Goal: Information Seeking & Learning: Learn about a topic

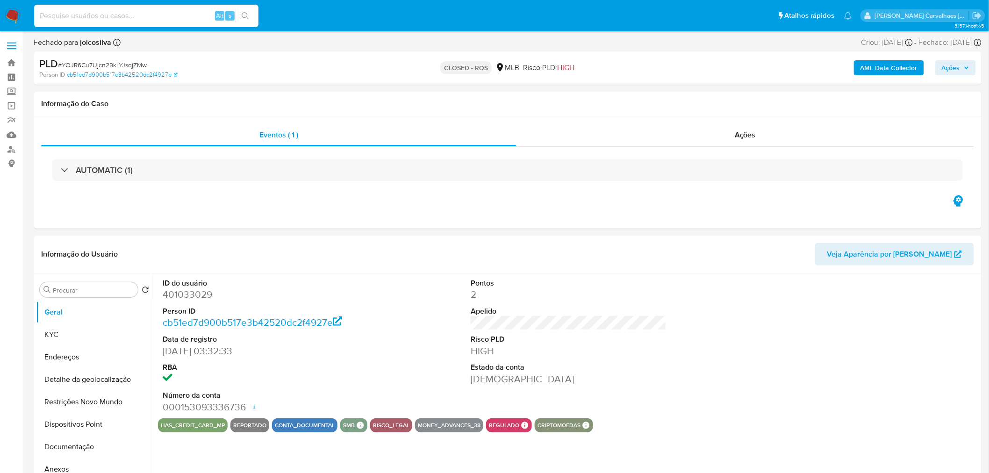
paste input "mau38Nzewfik41akZffZAHkB"
type input "mau38Nzewfik41akZffZAHkB"
select select "10"
type input "mau38Nzewfik41akZffZAHkB"
click at [251, 14] on button "search-icon" at bounding box center [245, 15] width 19 height 13
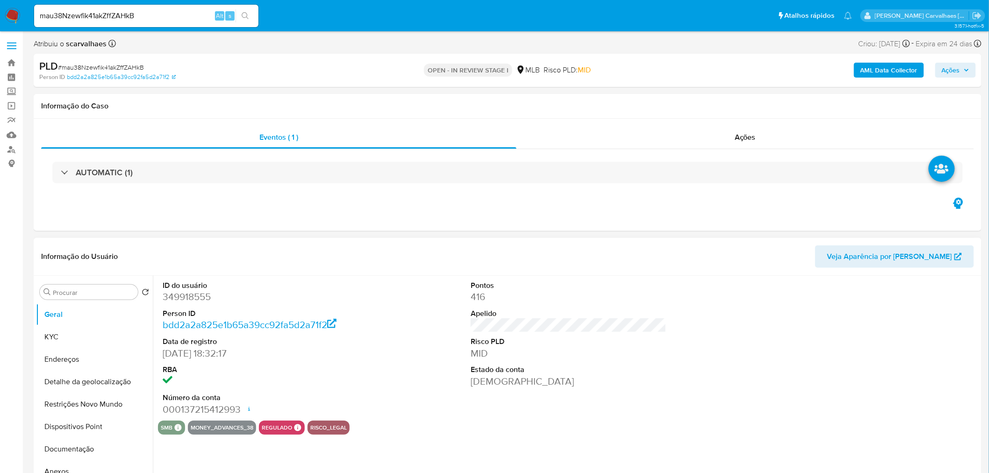
select select "10"
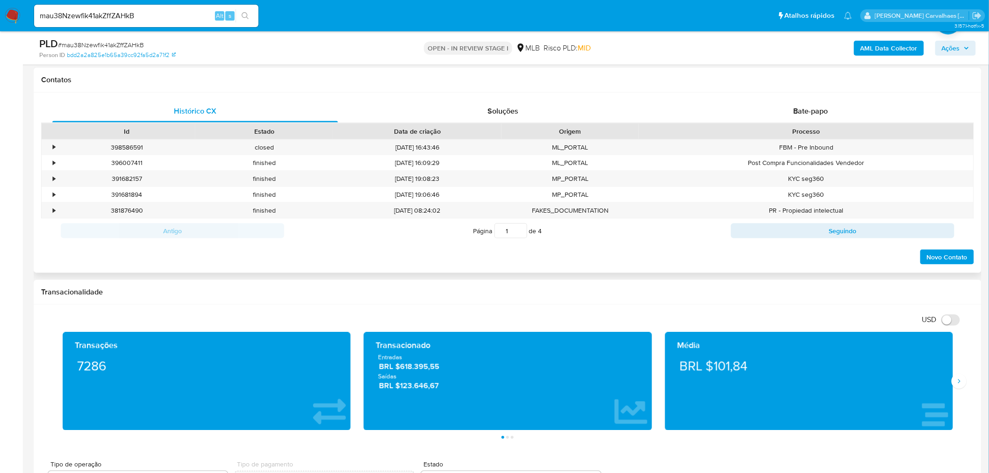
scroll to position [468, 0]
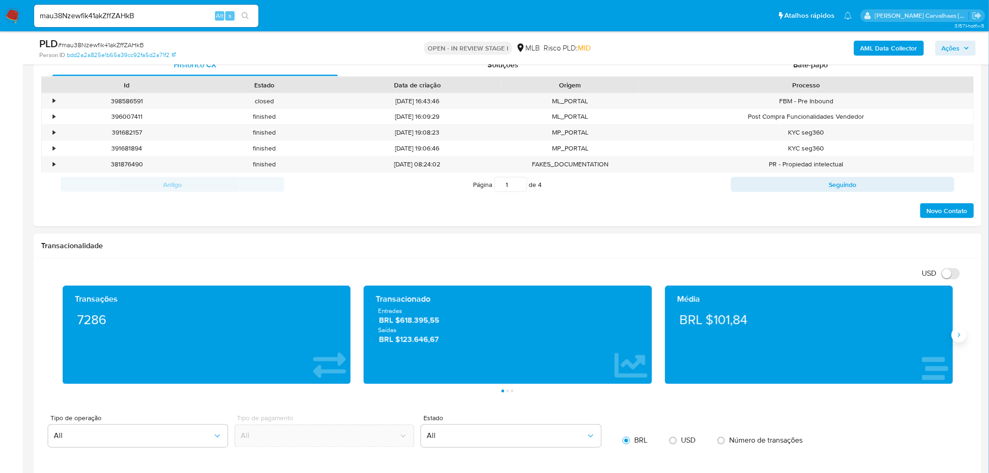
click at [961, 339] on icon "Siguiente" at bounding box center [959, 334] width 7 height 7
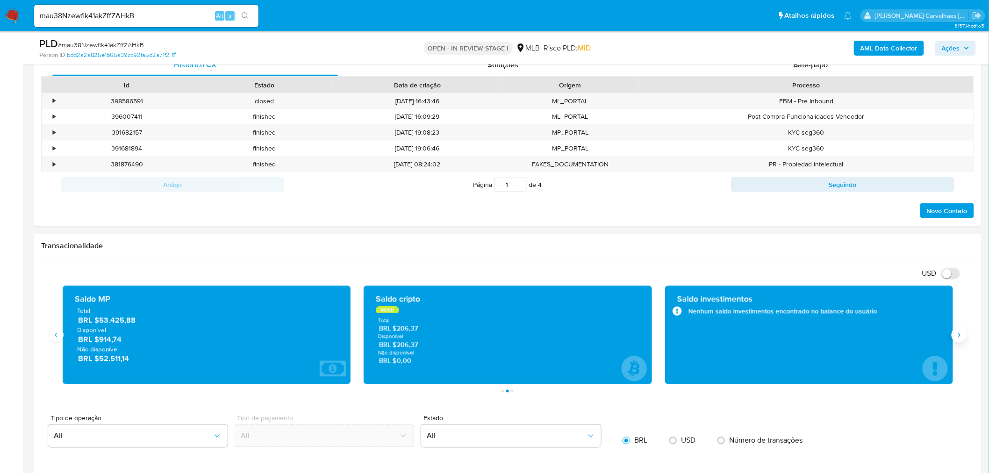
click at [961, 339] on icon "Siguiente" at bounding box center [959, 334] width 7 height 7
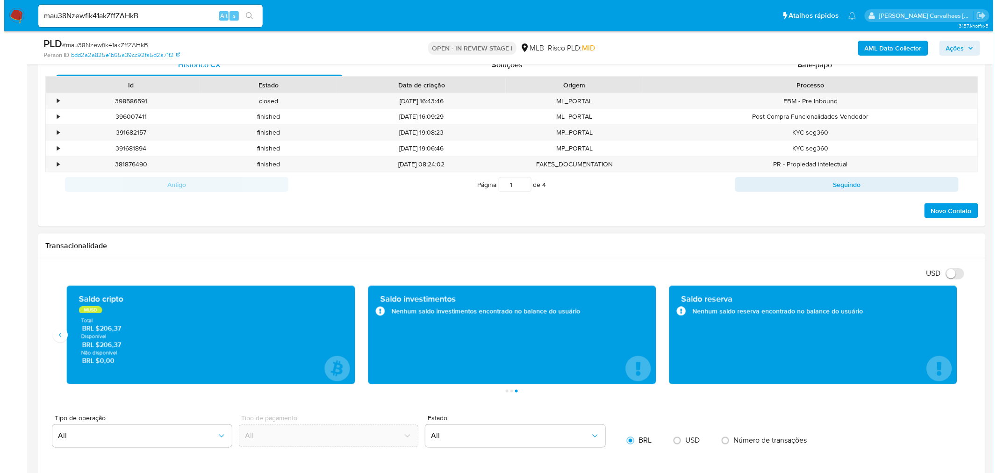
scroll to position [259, 0]
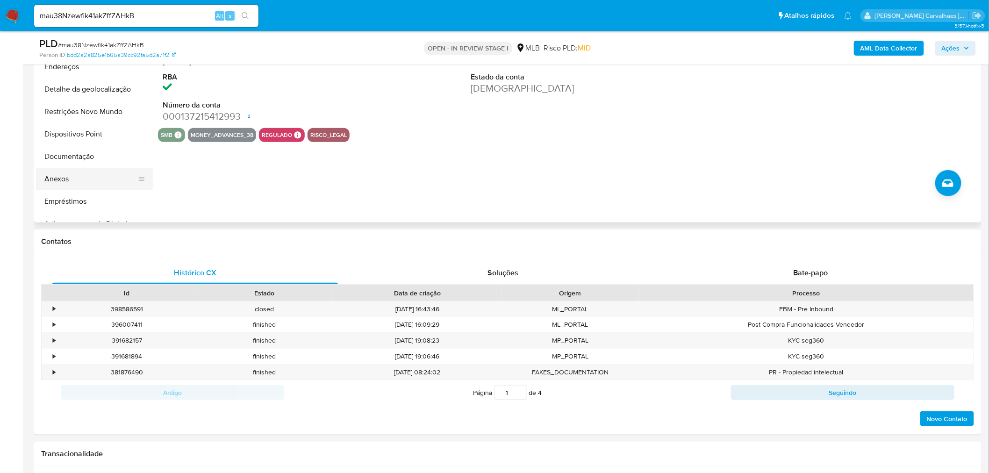
click at [73, 181] on button "Anexos" at bounding box center [90, 179] width 109 height 22
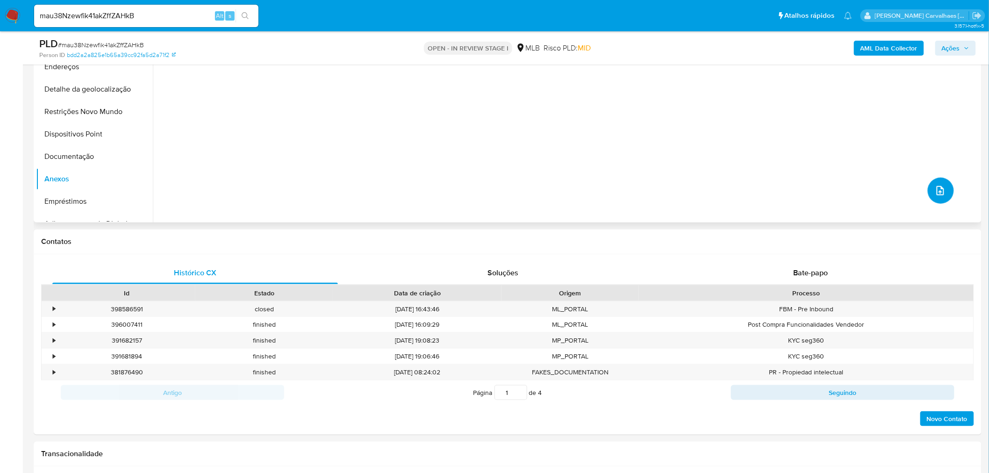
click at [929, 188] on button "upload-file" at bounding box center [941, 191] width 26 height 26
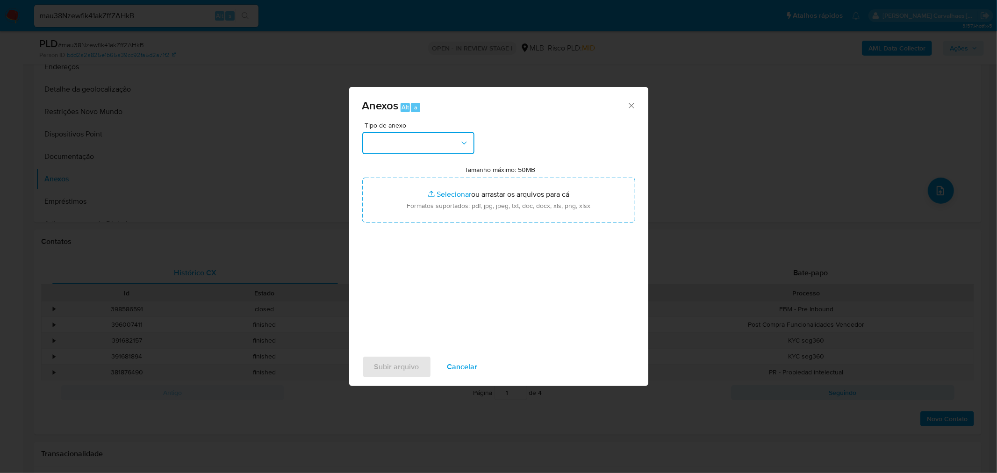
click at [459, 147] on button "button" at bounding box center [418, 143] width 112 height 22
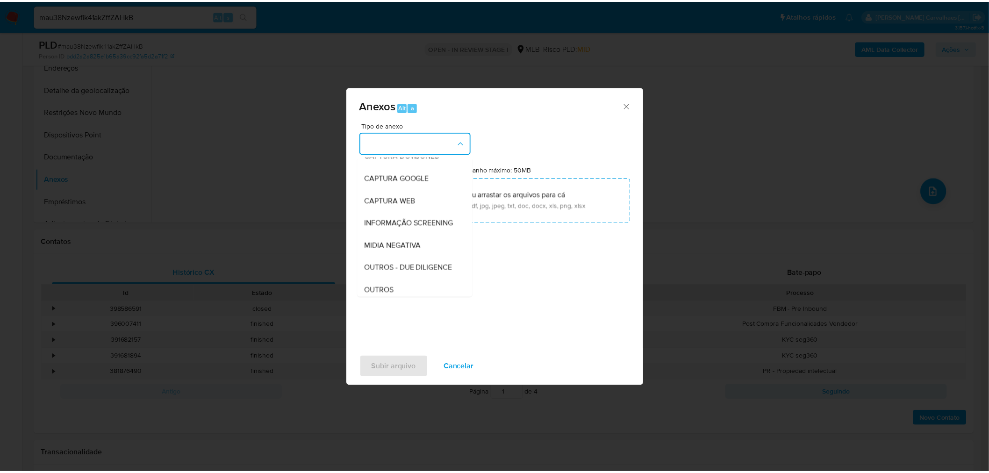
scroll to position [87, 0]
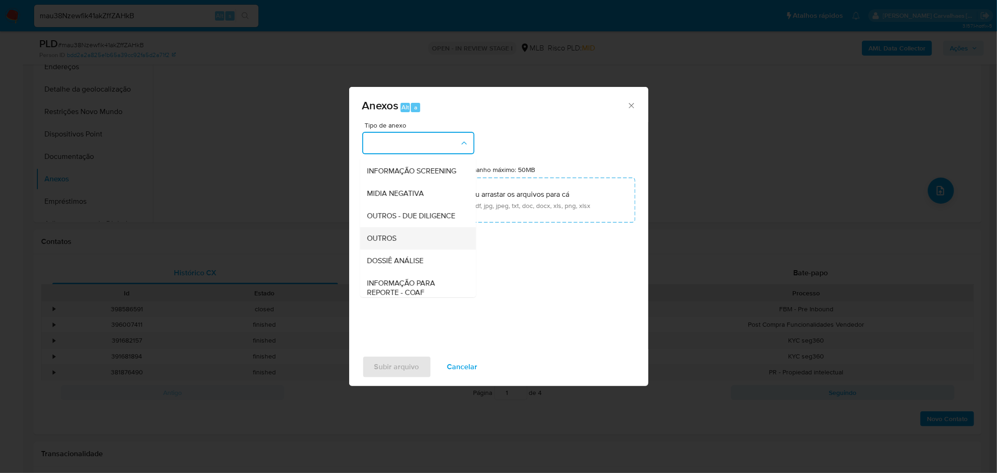
click at [389, 243] on span "OUTROS" at bounding box center [381, 237] width 29 height 9
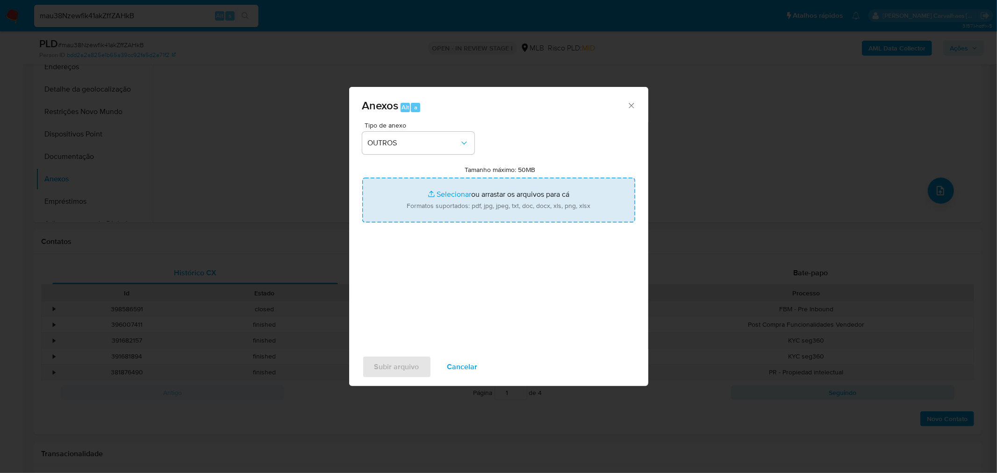
click at [442, 194] on input "Tamanho máximo: 50MB Selecionar arquivos" at bounding box center [498, 200] width 273 height 45
type input "C:\fakepath\Mulan CAMARGO COMERCIO DE COSMETICOS LTDA349918555_2025_09_01_22_55…"
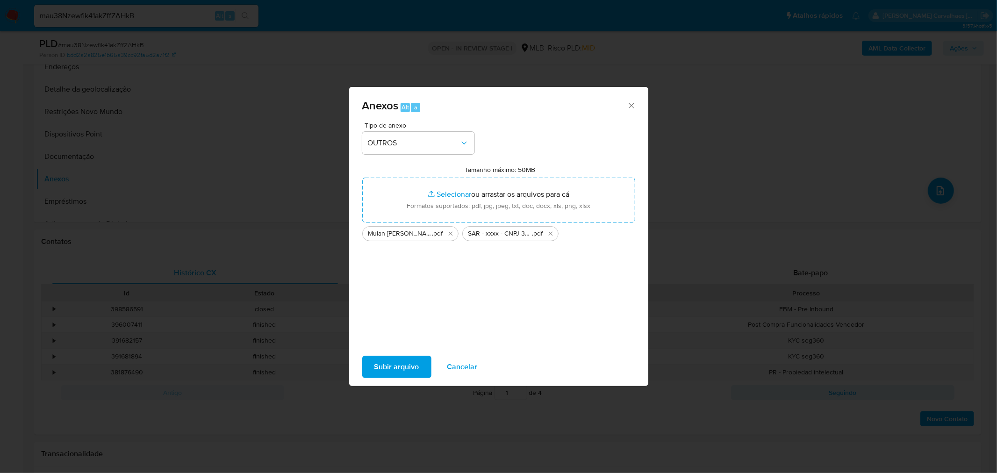
click at [379, 371] on span "Subir arquivo" at bounding box center [396, 367] width 45 height 21
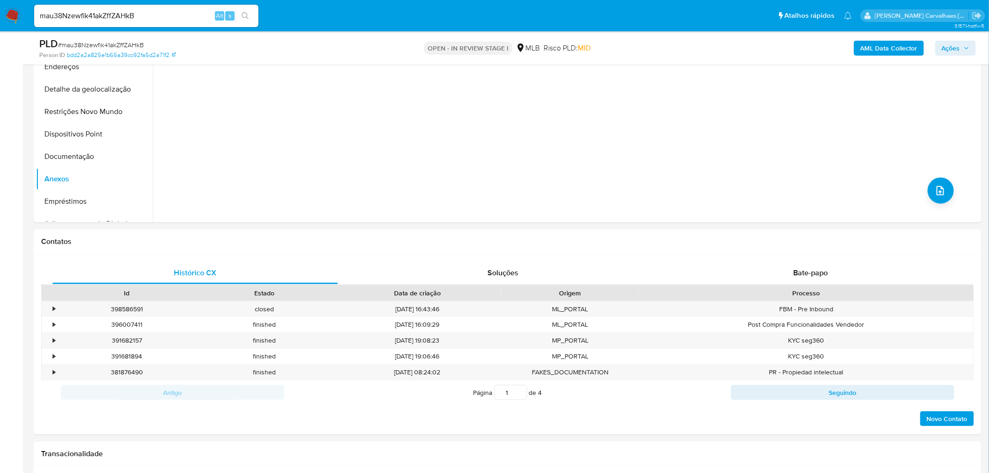
click at [944, 44] on span "Ações" at bounding box center [951, 48] width 18 height 15
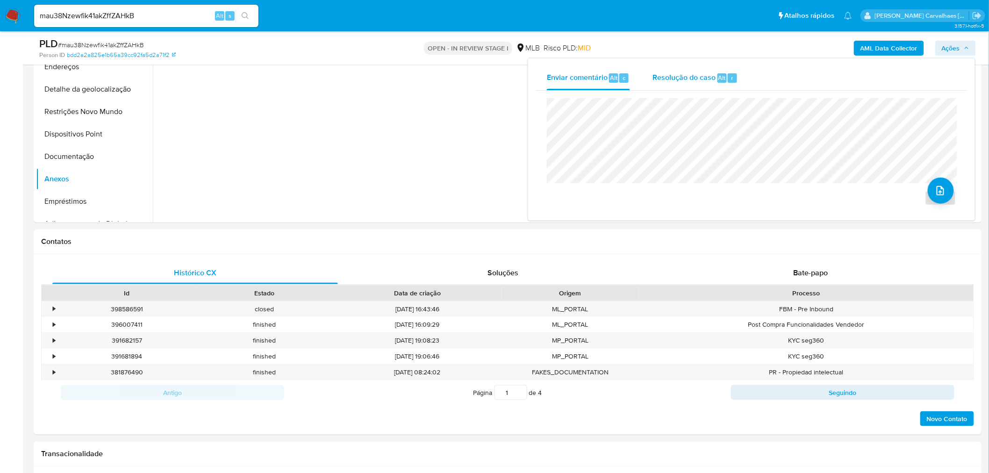
click at [685, 83] on div "Resolução do caso Alt r" at bounding box center [696, 78] width 86 height 24
click at [912, 217] on span "ROI Proposal" at bounding box center [918, 213] width 49 height 13
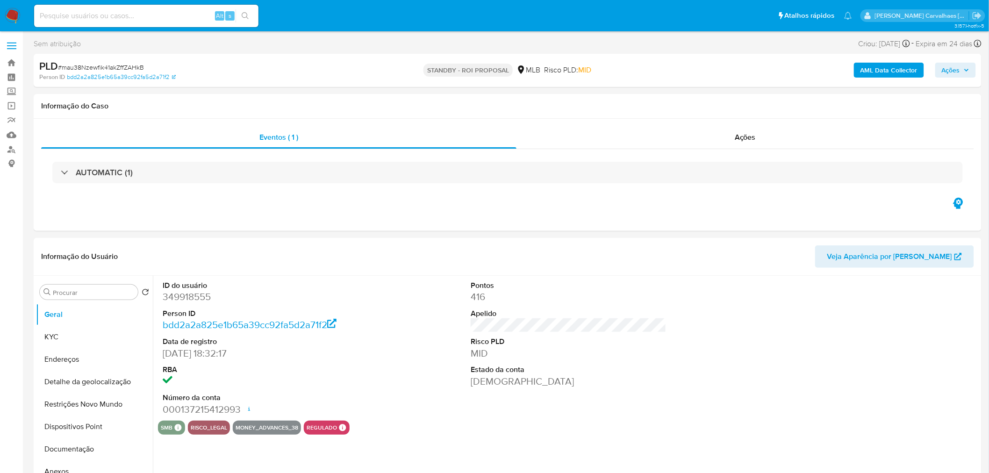
select select "10"
click at [12, 65] on link "Bandeja" at bounding box center [55, 63] width 111 height 14
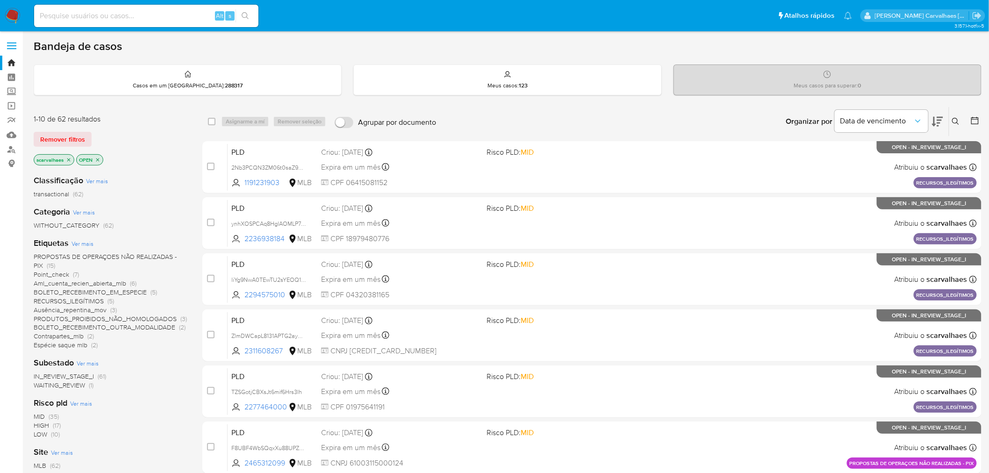
click at [129, 253] on span "PROPOSTAS DE OPERAÇOES NÃO REALIZADAS - PIX" at bounding box center [105, 261] width 143 height 18
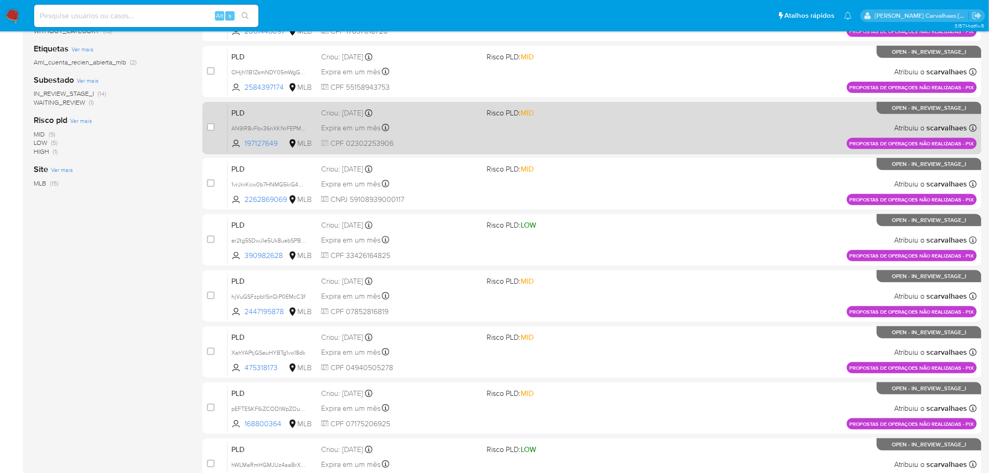
scroll to position [264, 0]
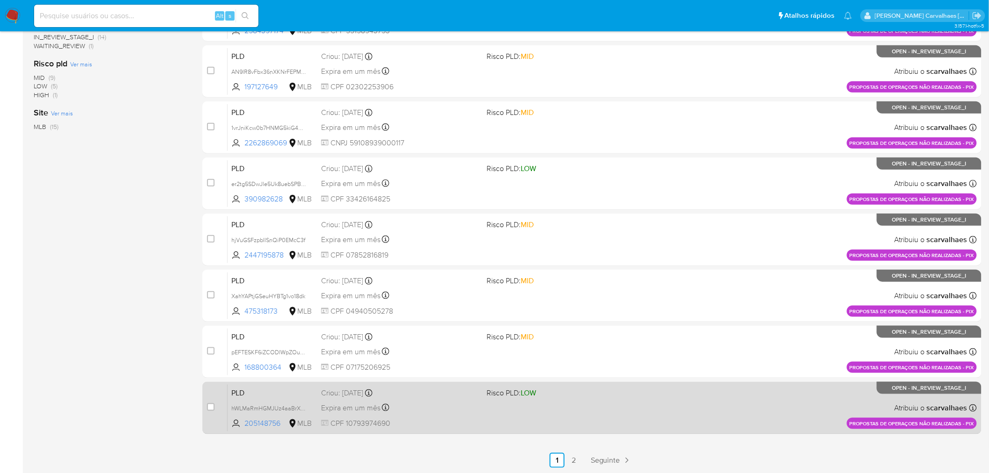
click at [594, 389] on span "Risco PLD: LOW" at bounding box center [566, 392] width 158 height 12
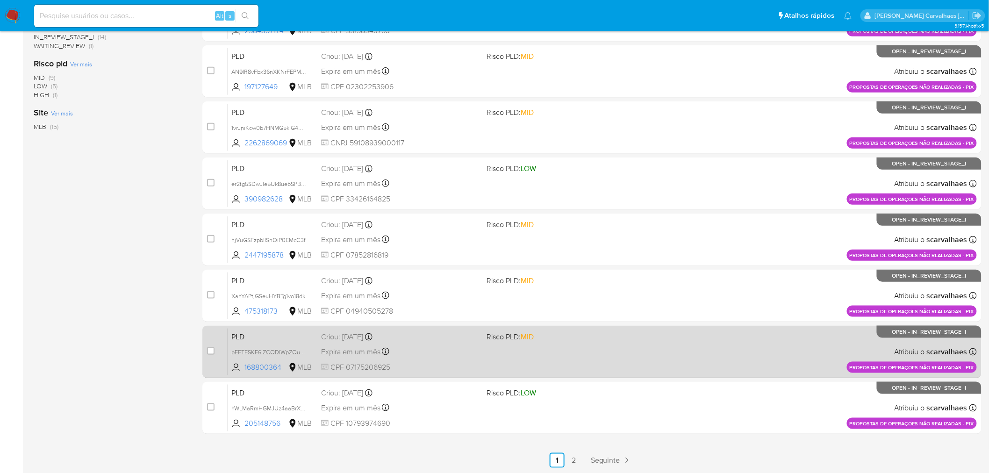
click at [538, 346] on div "PLD pEFTESKF6iZCODIWpZOuD1xT 168800364 MLB Risco PLD: MID Criou: 14/08/2025 Cri…" at bounding box center [602, 351] width 749 height 47
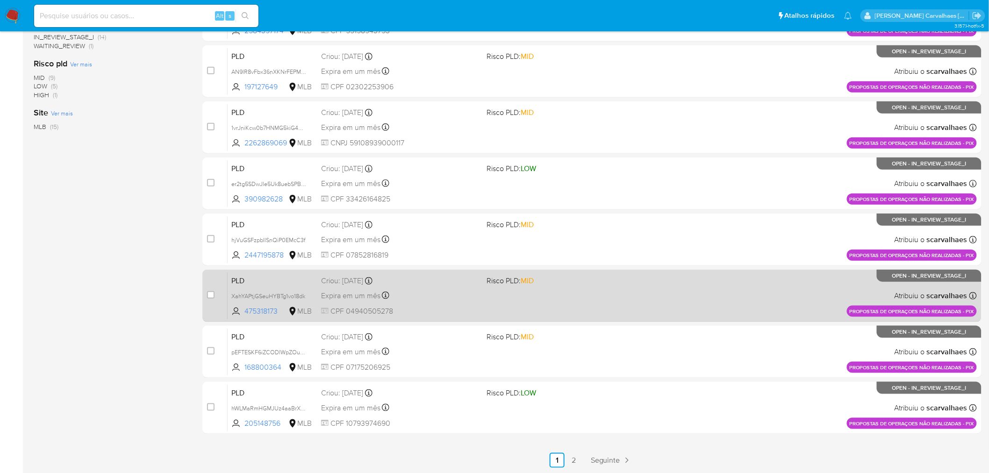
click at [445, 291] on div "Expira em um mês Expira em 28/09/2025 11:56:08" at bounding box center [400, 295] width 158 height 13
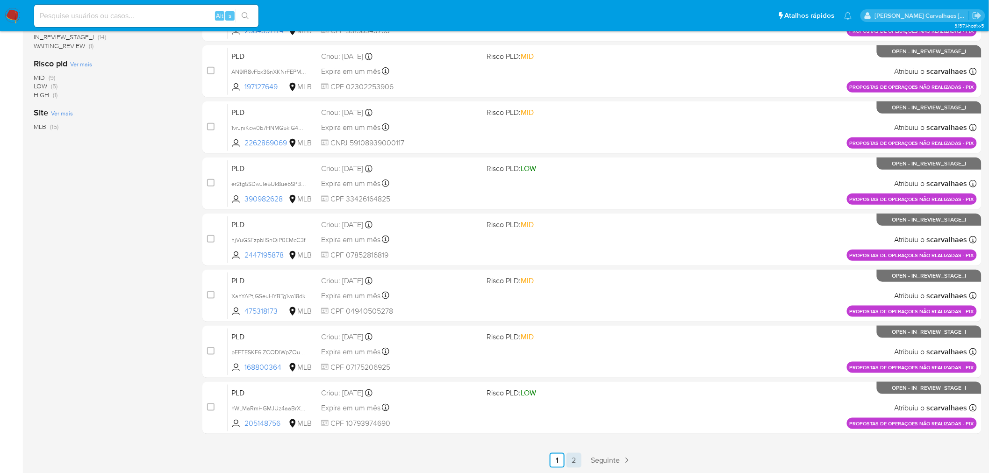
click at [575, 460] on link "2" at bounding box center [574, 460] width 15 height 15
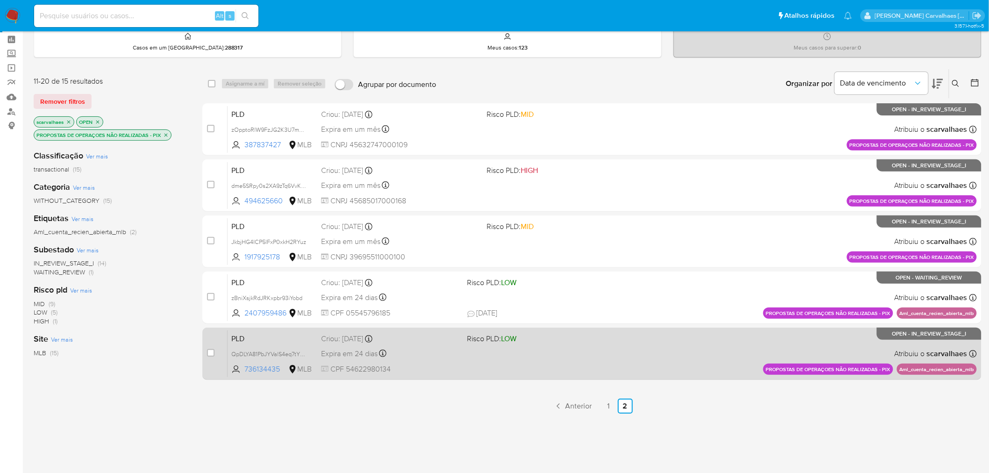
scroll to position [75, 0]
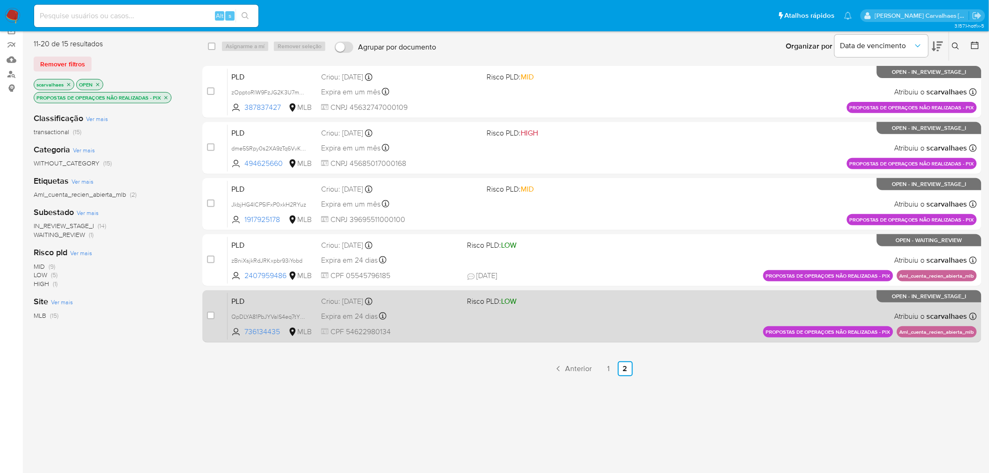
click at [546, 311] on div "PLD QpDLYA81PbJYValS4eq7tY7H 736134435 MLB Risco PLD: LOW Criou: 12/08/2025 Cri…" at bounding box center [602, 316] width 749 height 47
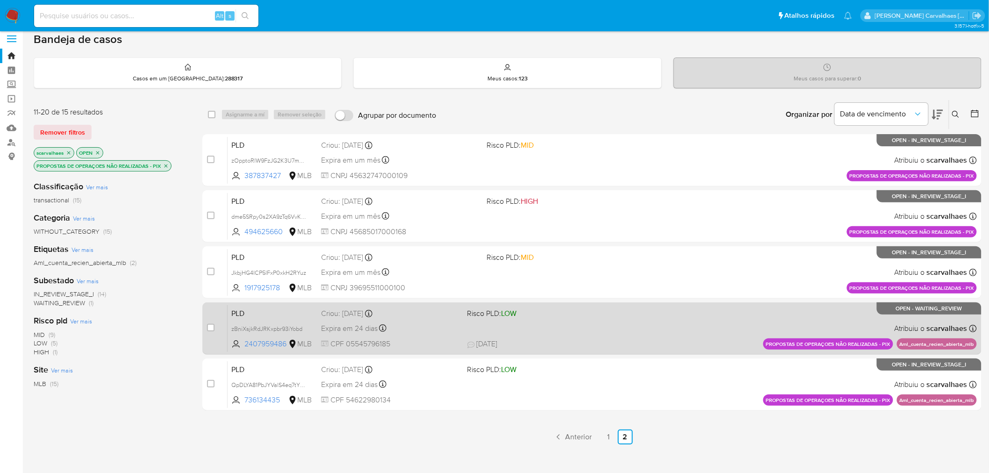
scroll to position [0, 0]
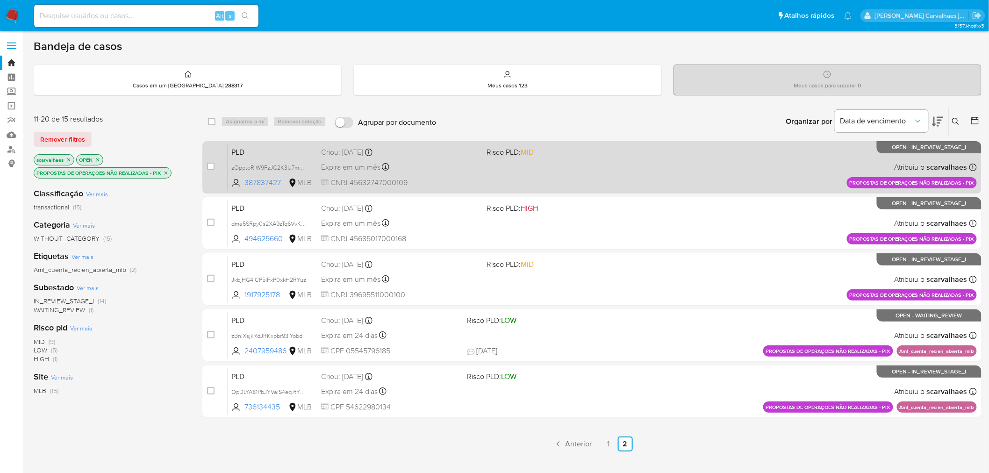
click at [499, 179] on div "PLD zOpptoRlW9FzJG2K3U7mqGou 387837427 MLB Risco PLD: MID Criou: 14/08/2025 Cri…" at bounding box center [602, 167] width 749 height 47
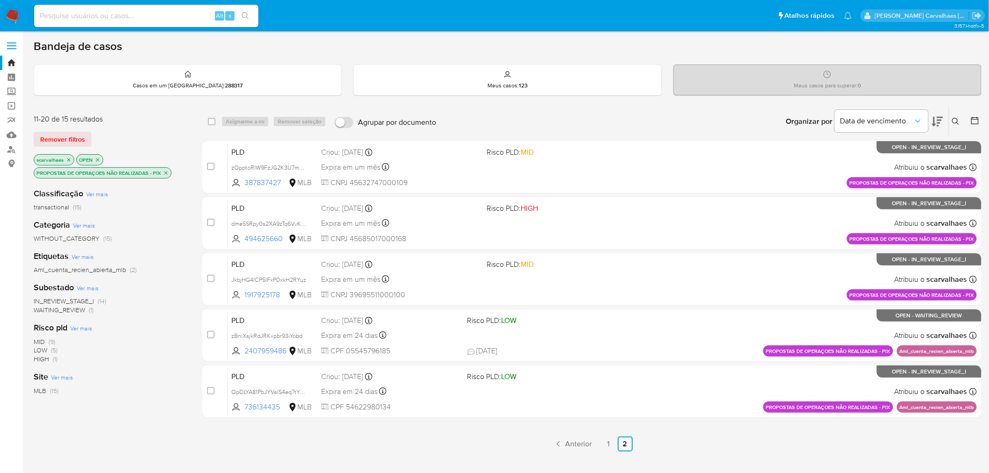
click at [164, 173] on icon "close-filter" at bounding box center [166, 173] width 6 height 6
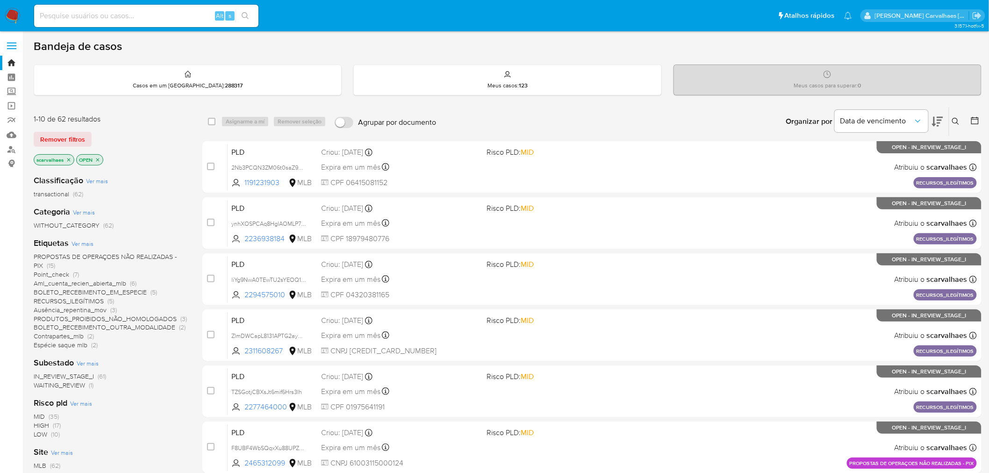
click at [78, 347] on span "Espécie saque mlb" at bounding box center [61, 344] width 54 height 9
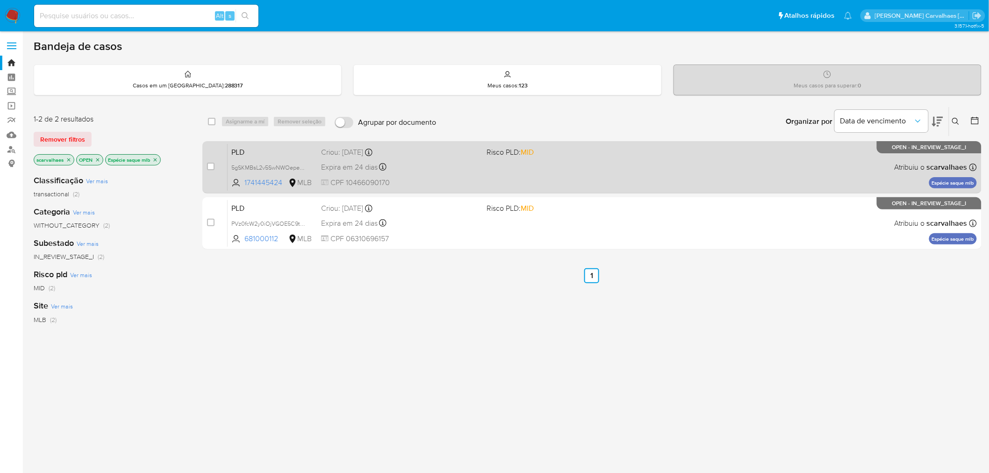
click at [480, 177] on div "PLD 5gSKMBsL2v5SwNWOepecDoPl 1741445424 MLB Risco PLD: MID Criou: 12/08/2025 Cr…" at bounding box center [602, 167] width 749 height 47
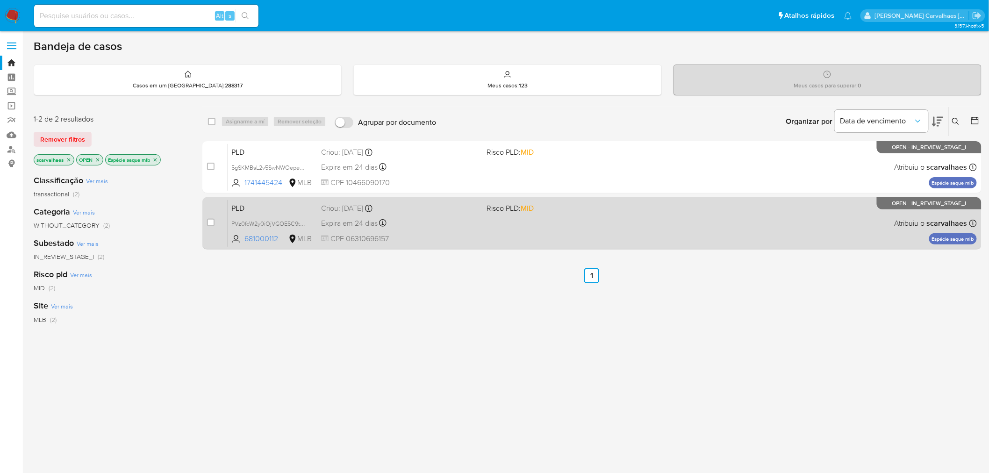
click at [463, 212] on div "Criou: 12/08/2025 Criou: 12/08/2025 00:07:08" at bounding box center [400, 208] width 158 height 10
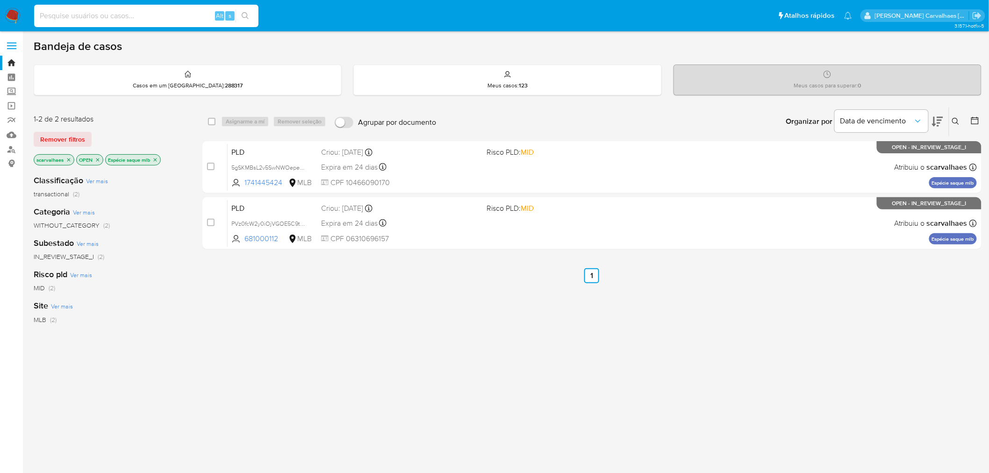
paste input "RsZQQghXwd8gwnWq6WBxGlTU"
click at [40, 15] on input "RsZQQghXwd8gwnWq6WBxGlTU" at bounding box center [146, 16] width 224 height 12
type input "RsZQQghXwd8gwnWq6WBxGlTU"
click at [252, 11] on button "search-icon" at bounding box center [245, 15] width 19 height 13
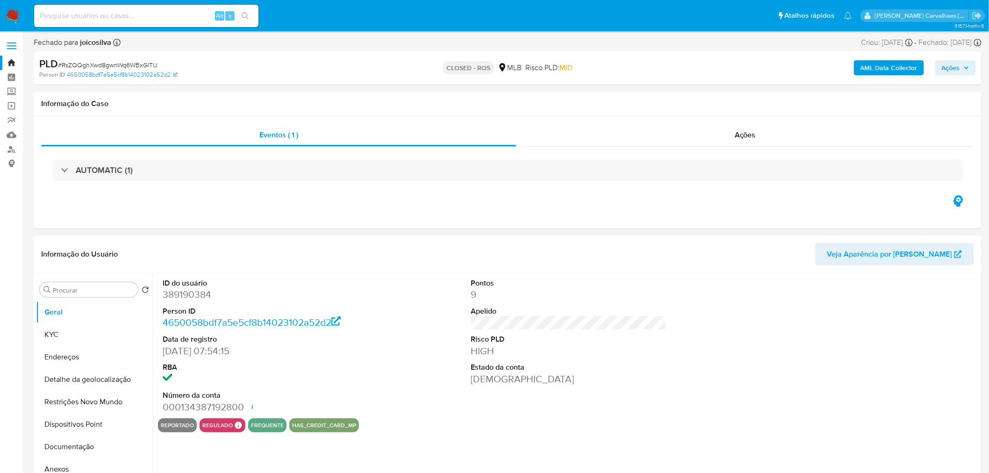
select select "10"
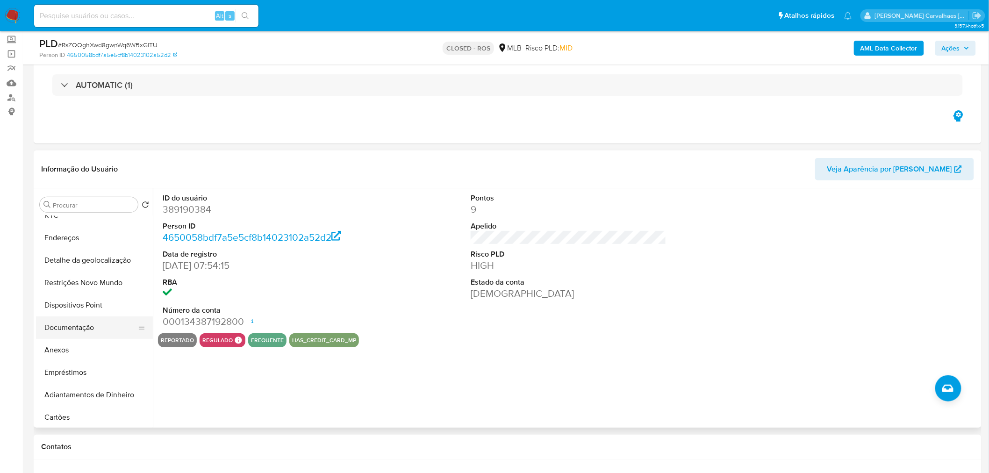
scroll to position [52, 0]
click at [85, 331] on button "Anexos" at bounding box center [90, 332] width 109 height 22
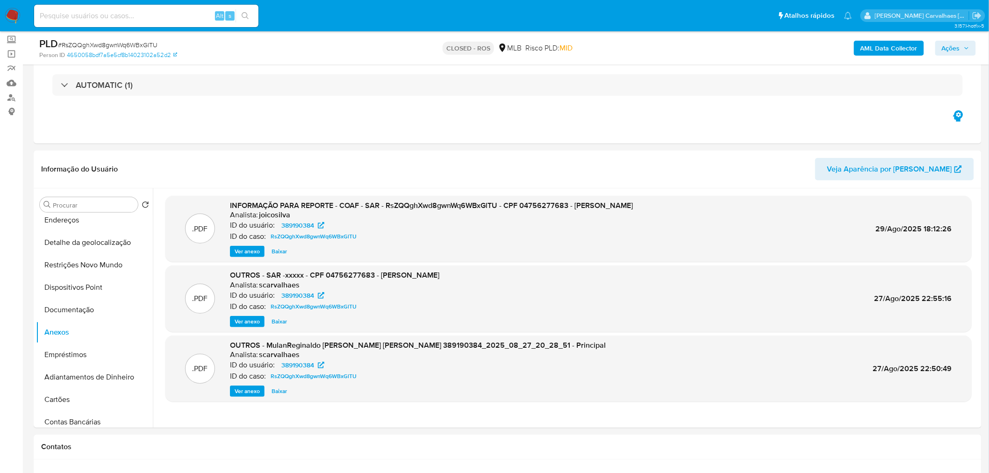
drag, startPoint x: 101, startPoint y: 22, endPoint x: 85, endPoint y: 17, distance: 17.3
paste input "zBniXsjkRdJRKxpbr93iYobd"
type input "zBniXsjkRdJRKxpbr93iYobd"
click at [240, 19] on button "search-icon" at bounding box center [245, 15] width 19 height 13
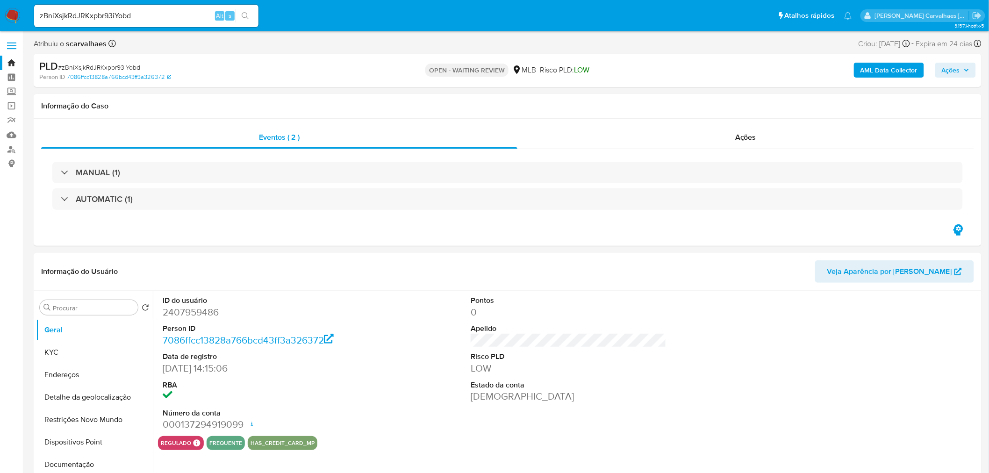
select select "10"
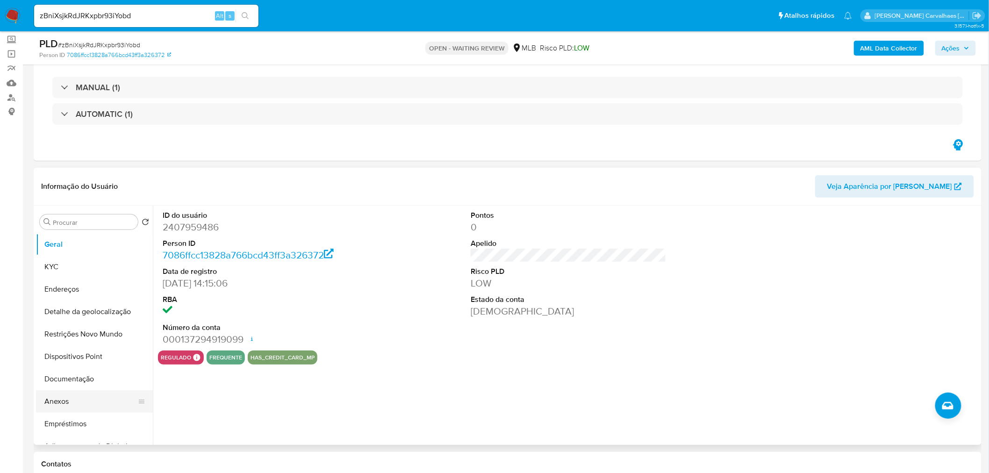
click at [101, 397] on button "Anexos" at bounding box center [90, 401] width 109 height 22
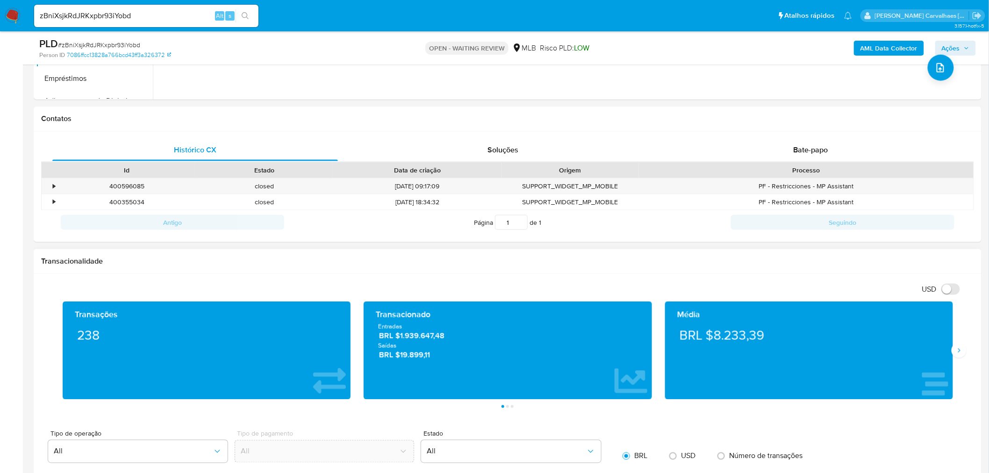
scroll to position [218, 0]
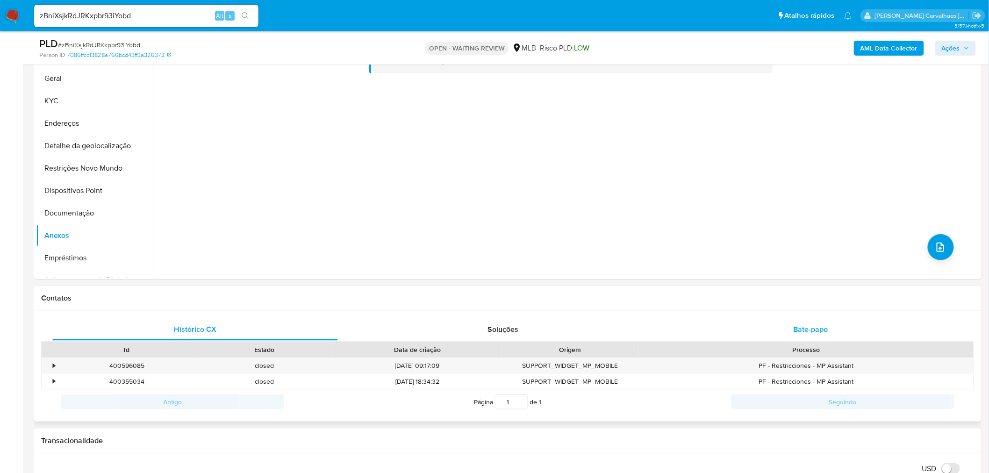
click at [819, 331] on span "Bate-papo" at bounding box center [811, 329] width 35 height 11
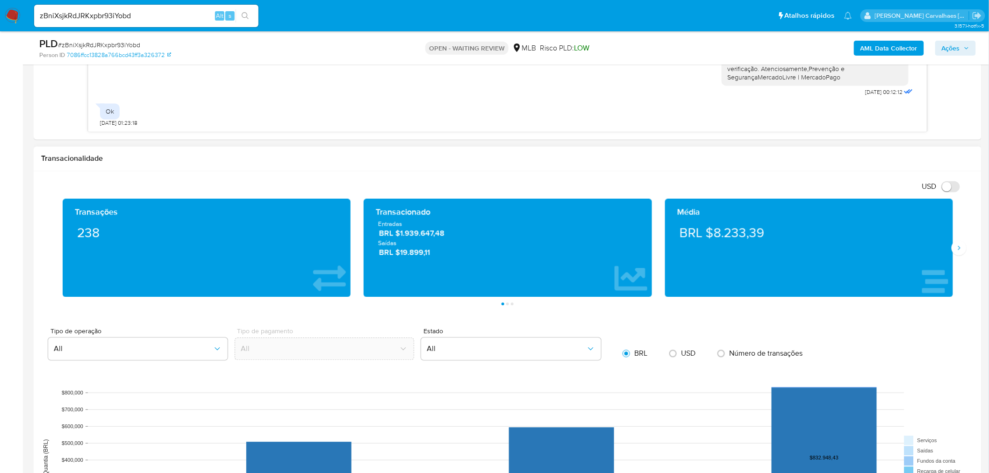
scroll to position [737, 0]
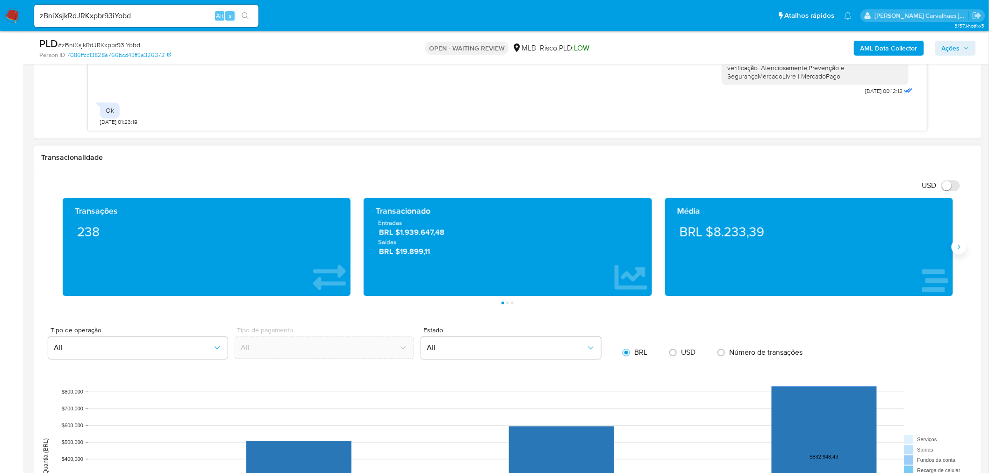
click at [965, 245] on button "Siguiente" at bounding box center [959, 247] width 15 height 15
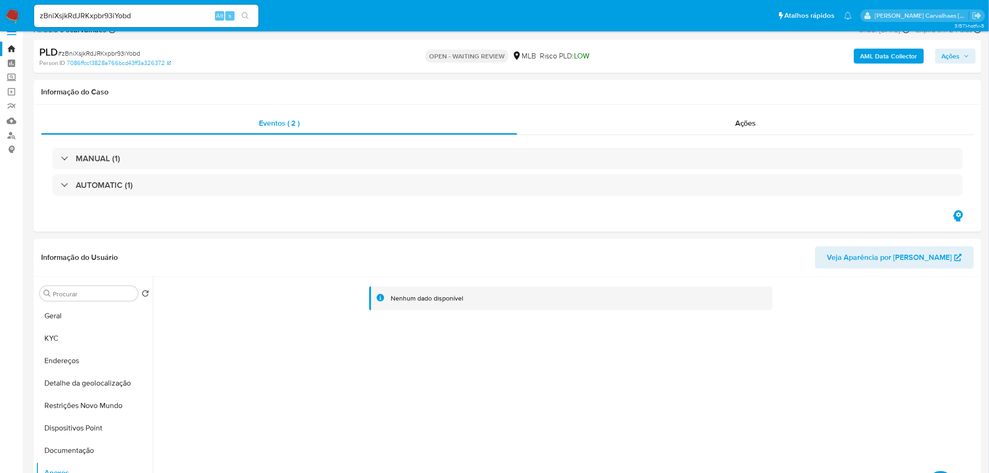
scroll to position [10, 0]
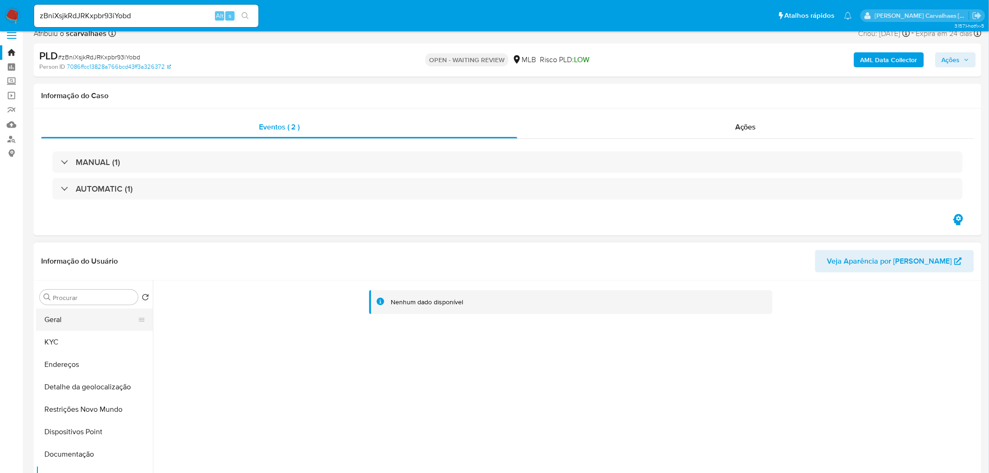
click at [73, 319] on button "Geral" at bounding box center [90, 320] width 109 height 22
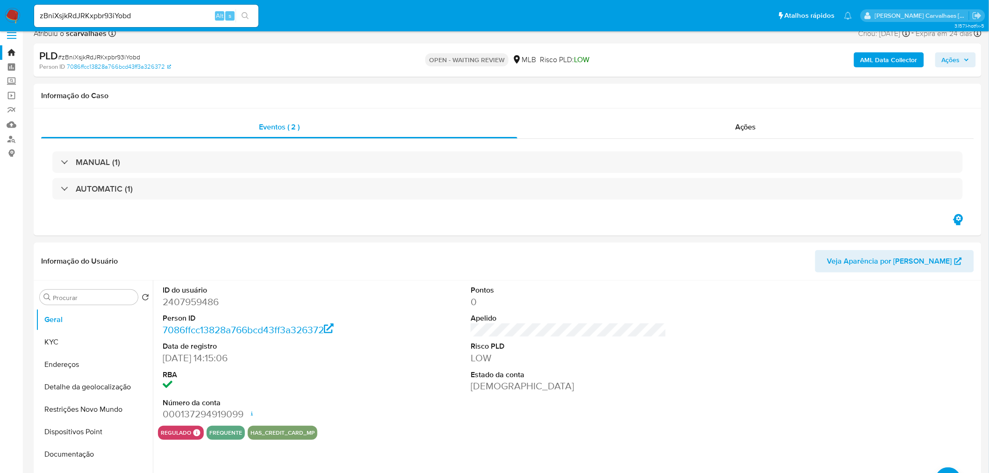
click at [248, 18] on icon "search-icon" at bounding box center [245, 15] width 7 height 7
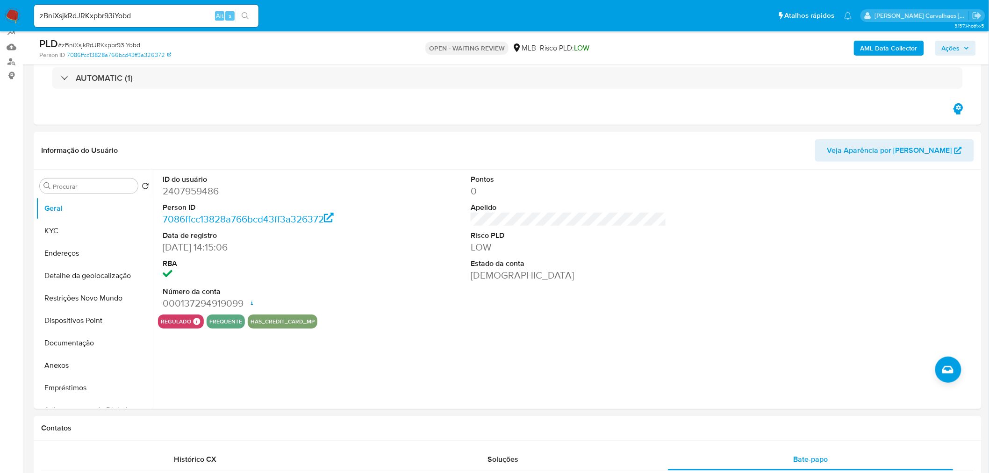
scroll to position [114, 0]
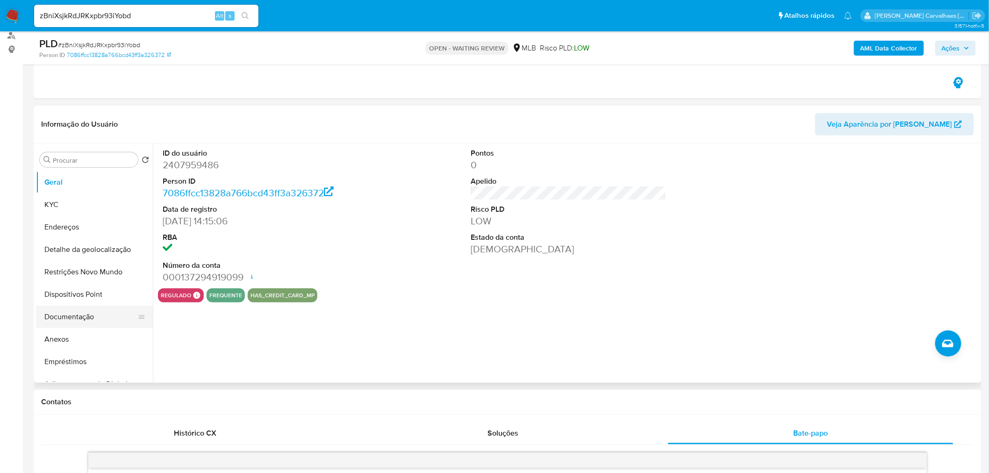
click at [84, 318] on button "Documentação" at bounding box center [90, 317] width 109 height 22
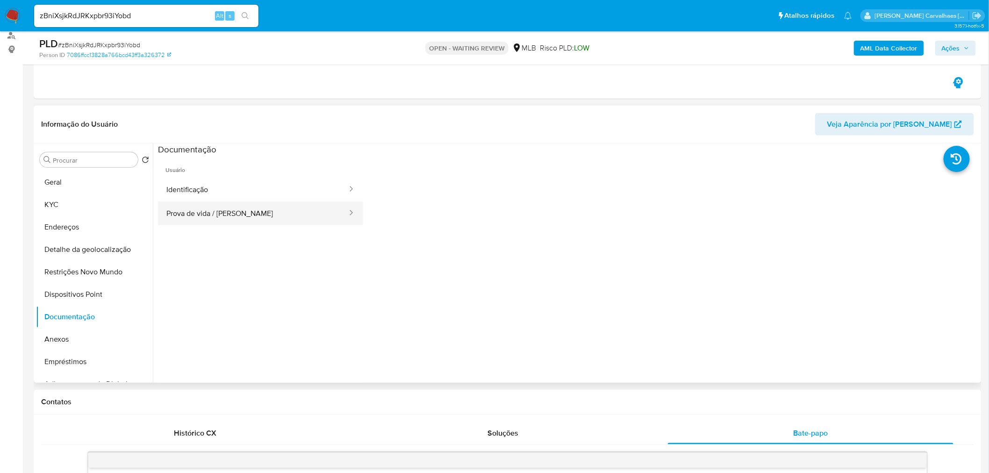
click at [296, 212] on button "Prova de vida / Selfie" at bounding box center [253, 214] width 190 height 24
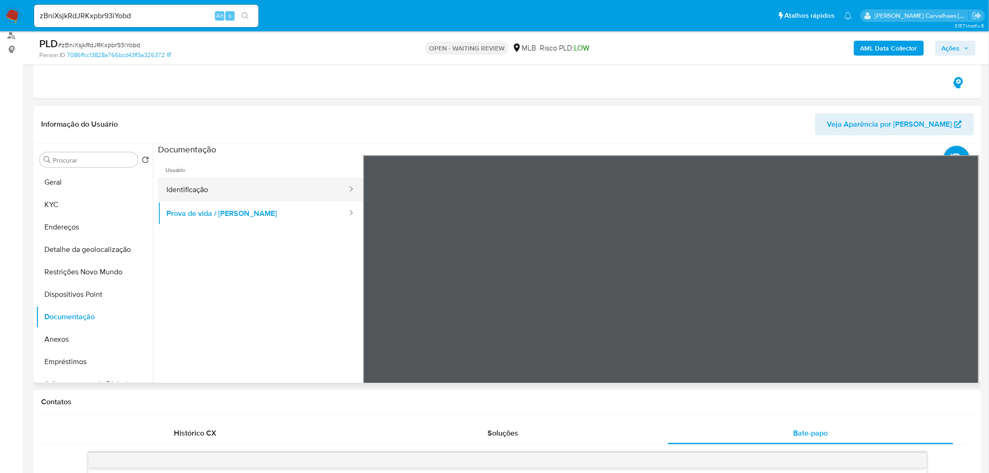
click at [214, 183] on button "Identificação" at bounding box center [253, 190] width 190 height 24
click at [52, 183] on button "Geral" at bounding box center [90, 182] width 109 height 22
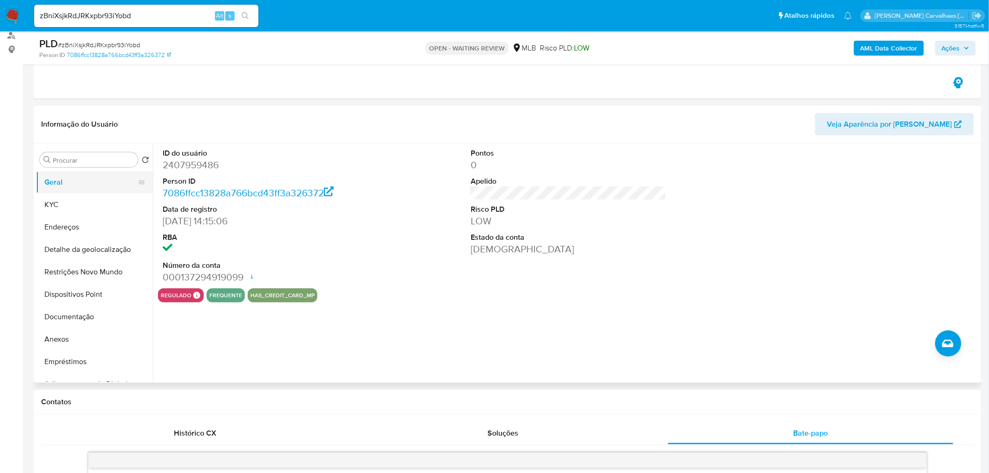
click at [101, 182] on button "Geral" at bounding box center [90, 182] width 109 height 22
click at [72, 206] on button "KYC" at bounding box center [90, 205] width 109 height 22
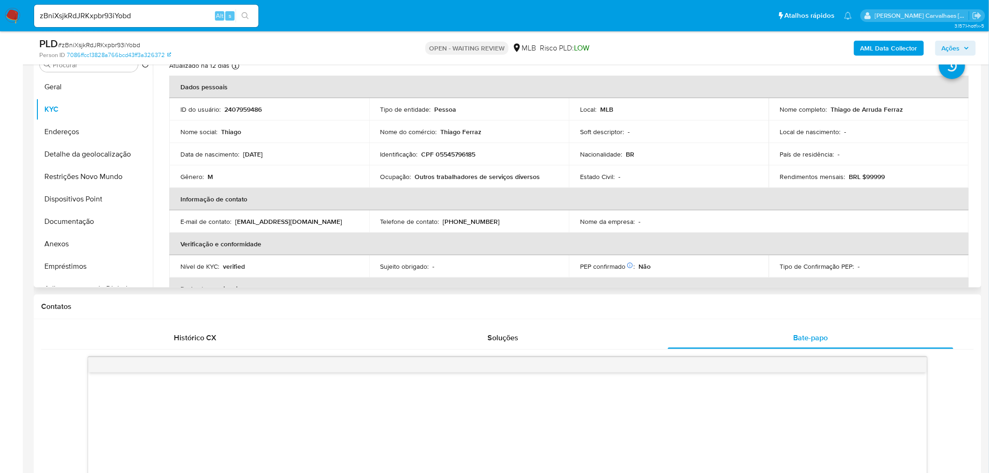
scroll to position [22, 0]
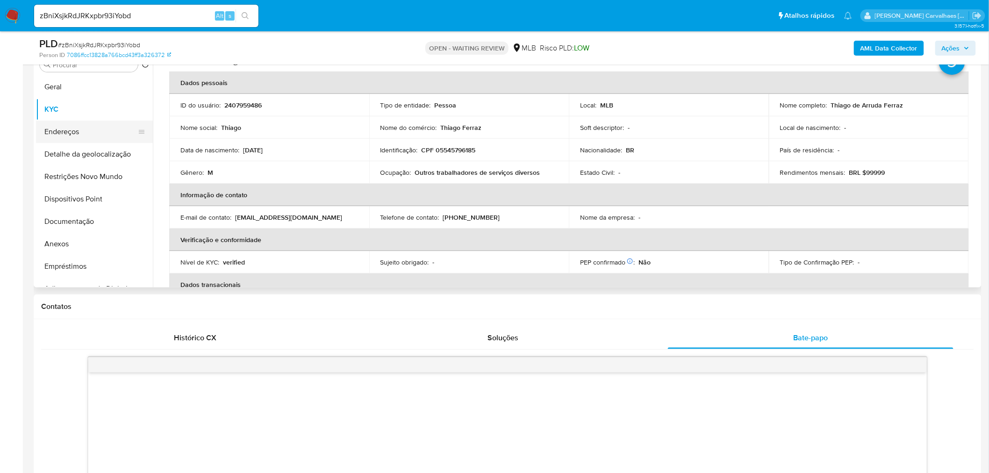
click at [69, 131] on button "Endereços" at bounding box center [90, 132] width 109 height 22
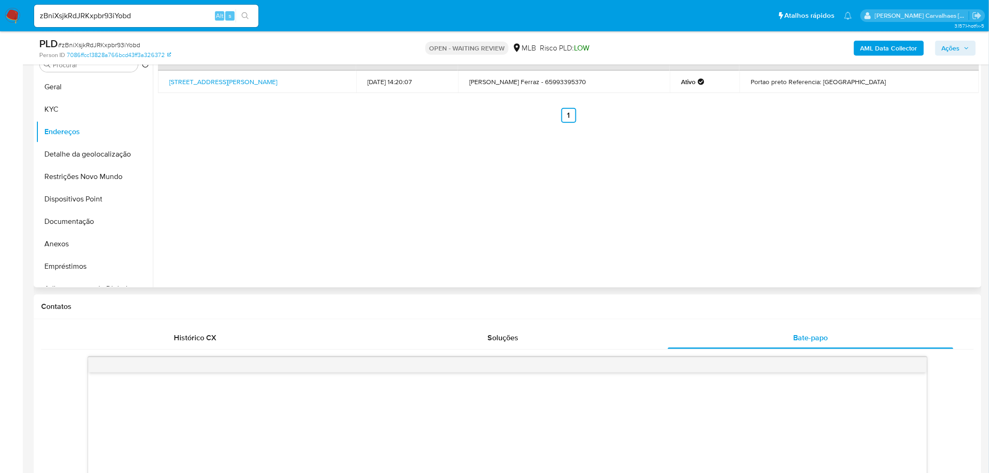
scroll to position [158, 0]
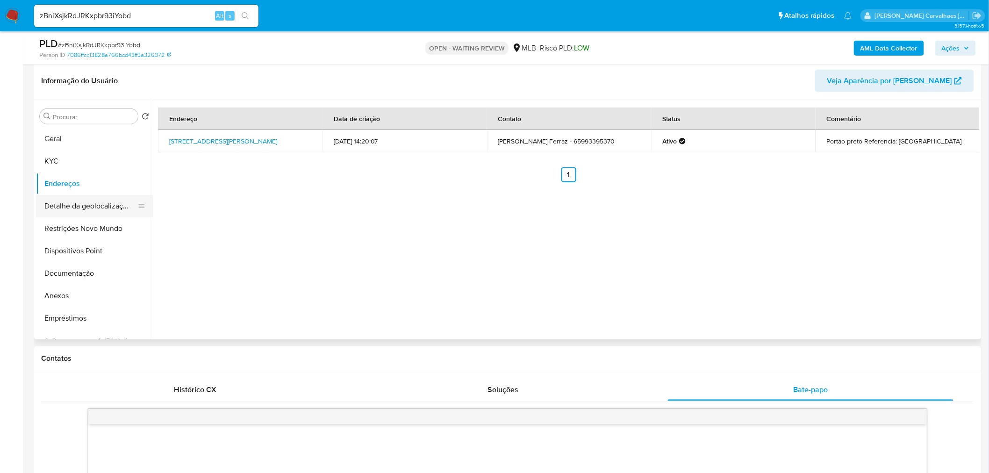
click at [102, 203] on button "Detalhe da geolocalização" at bounding box center [90, 206] width 109 height 22
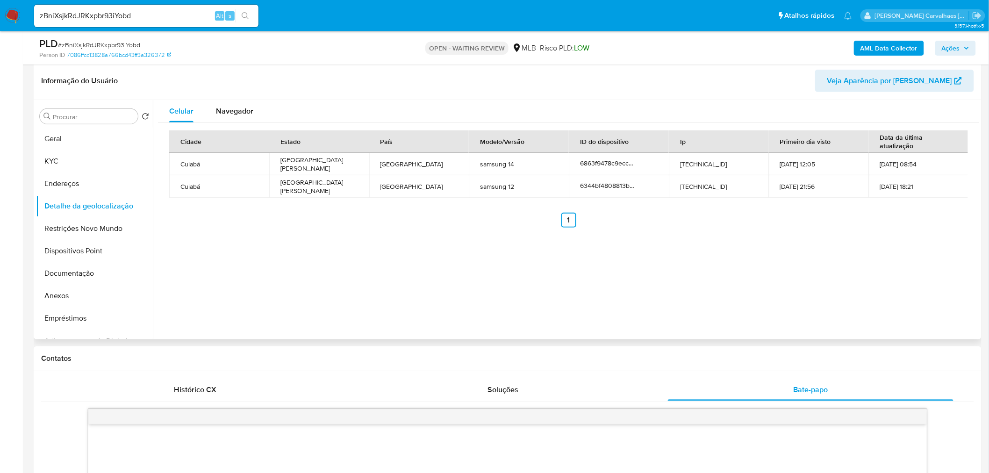
scroll to position [106, 0]
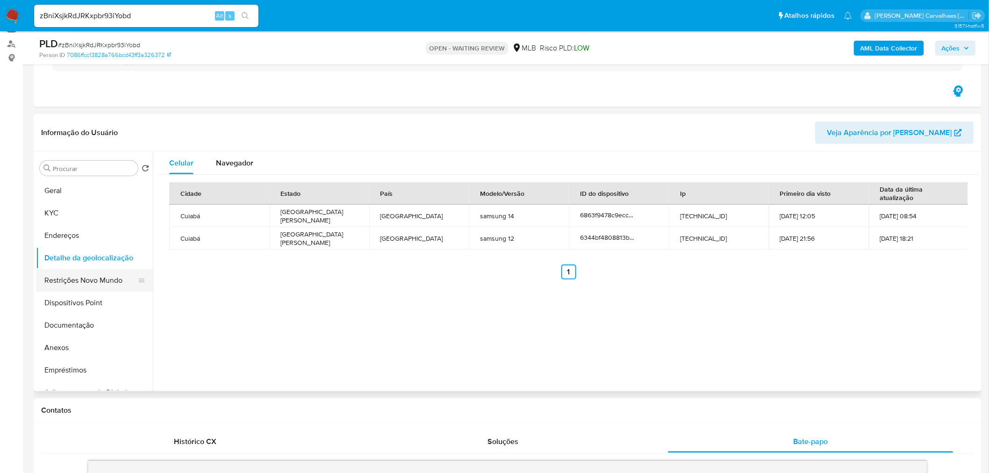
click at [90, 278] on button "Restrições Novo Mundo" at bounding box center [90, 280] width 109 height 22
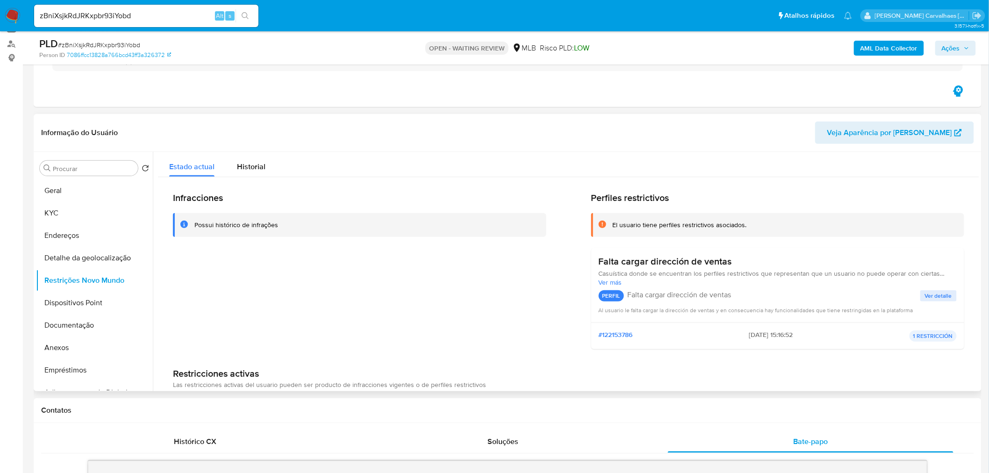
click at [417, 340] on div "Infracciones Possui histórico de infrações" at bounding box center [360, 274] width 374 height 165
click at [254, 166] on span "Historial" at bounding box center [251, 166] width 29 height 11
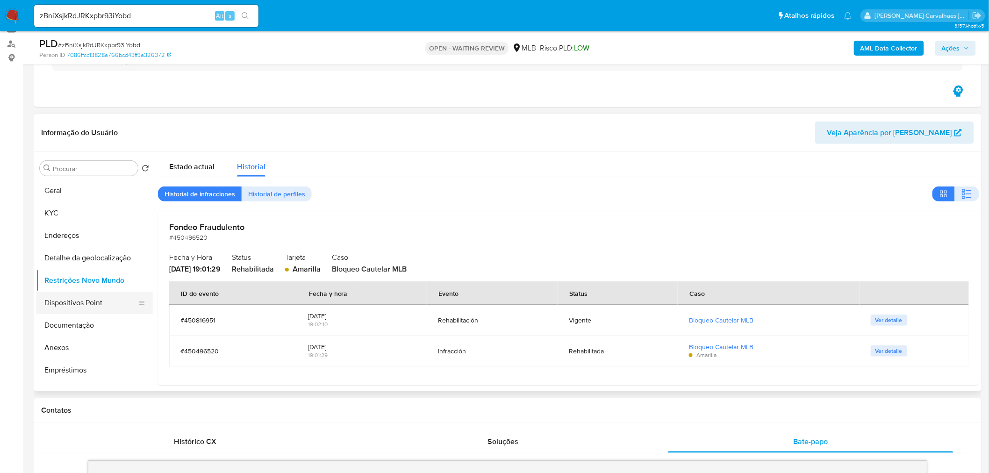
click at [60, 304] on button "Dispositivos Point" at bounding box center [90, 303] width 109 height 22
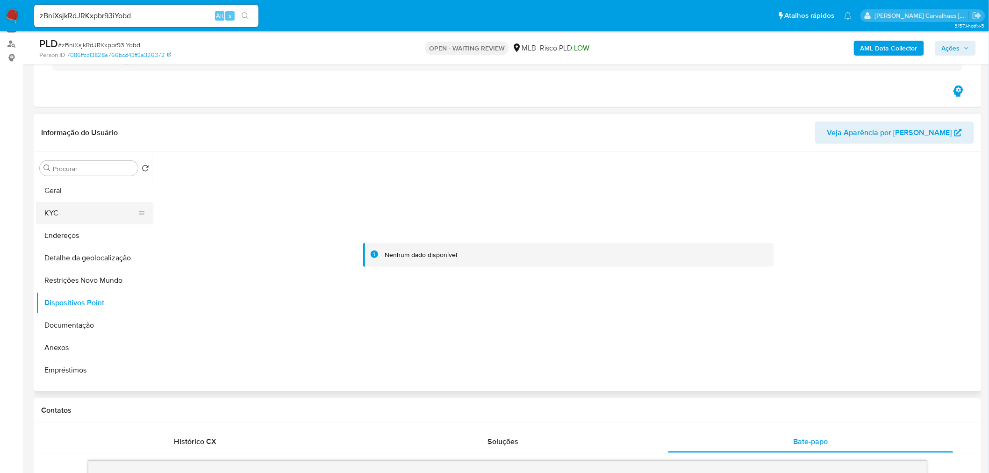
click at [74, 214] on button "KYC" at bounding box center [90, 213] width 109 height 22
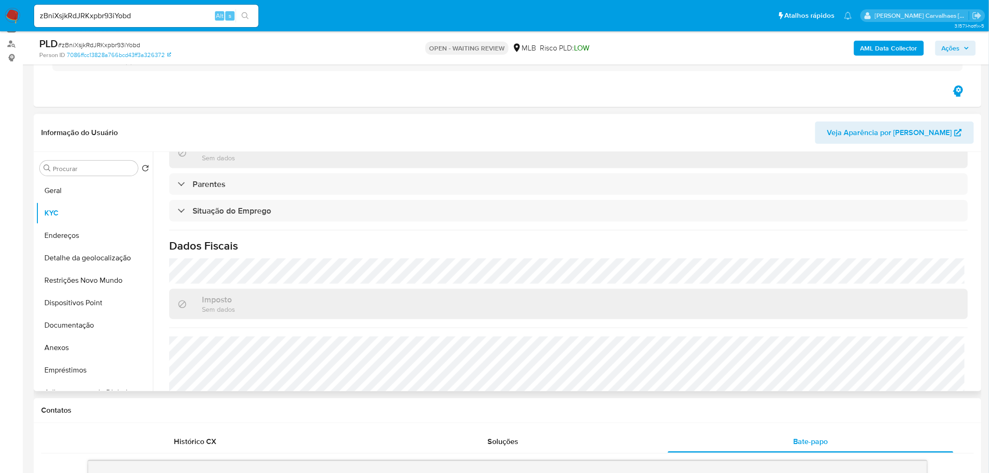
scroll to position [363, 0]
click at [77, 236] on button "Endereços" at bounding box center [90, 235] width 109 height 22
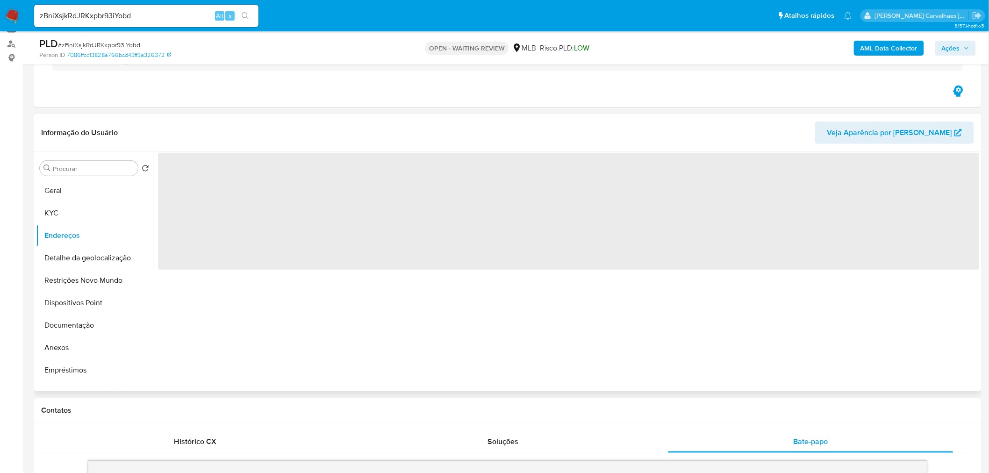
scroll to position [0, 0]
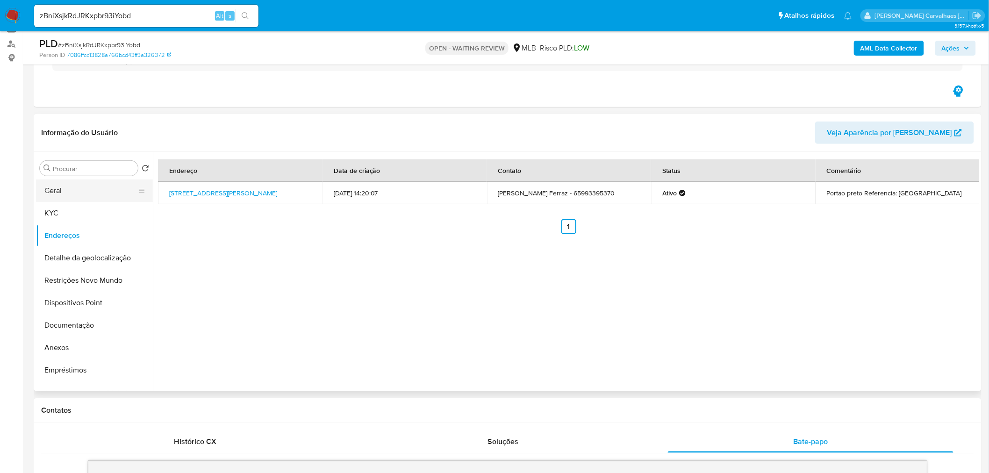
click at [77, 187] on button "Geral" at bounding box center [90, 191] width 109 height 22
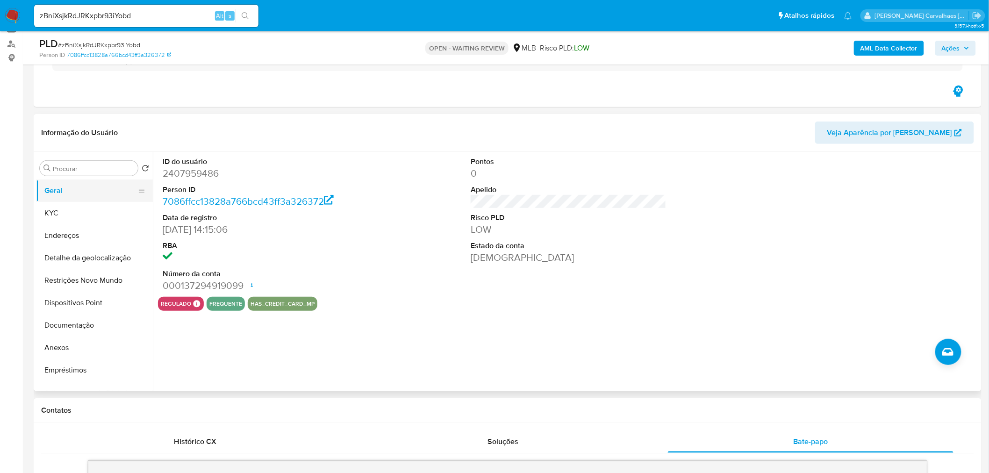
drag, startPoint x: 55, startPoint y: 186, endPoint x: 59, endPoint y: 188, distance: 5.2
click at [57, 187] on button "Geral" at bounding box center [90, 191] width 109 height 22
click at [73, 220] on button "KYC" at bounding box center [90, 213] width 109 height 22
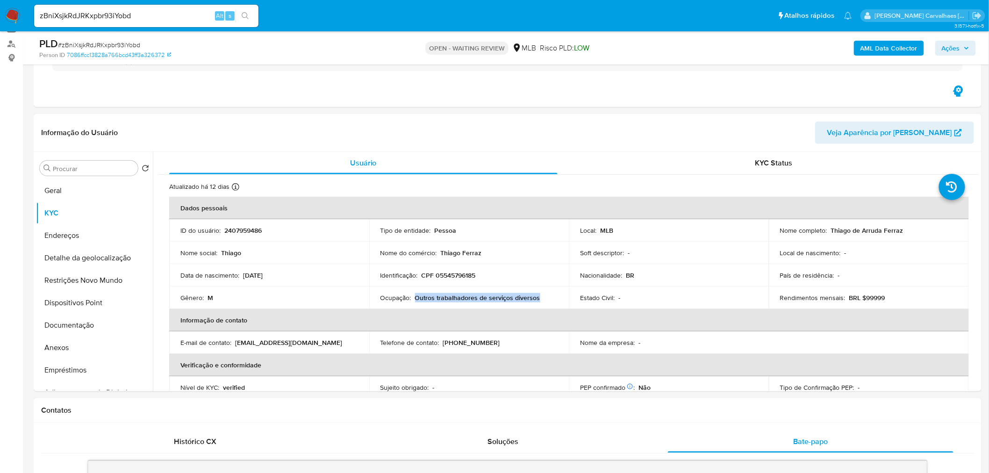
drag, startPoint x: 427, startPoint y: 299, endPoint x: 513, endPoint y: 293, distance: 86.7
click at [542, 298] on div "Ocupação : Outros trabalhadores de serviços diversos" at bounding box center [470, 298] width 178 height 8
copy p "Outros trabalhadores de serviços diversos"
drag, startPoint x: 78, startPoint y: 325, endPoint x: 175, endPoint y: 330, distance: 97.4
click at [79, 325] on button "Documentação" at bounding box center [94, 325] width 117 height 22
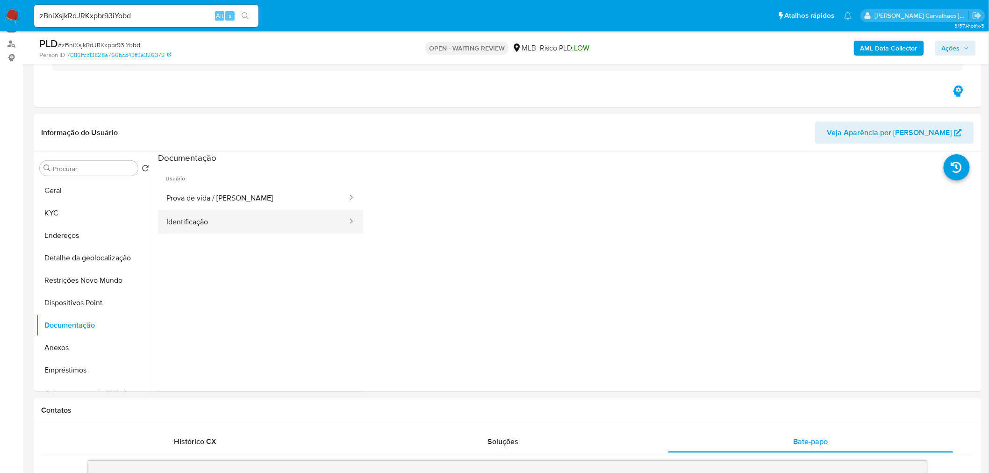
click at [262, 221] on button "Identificação" at bounding box center [253, 222] width 190 height 24
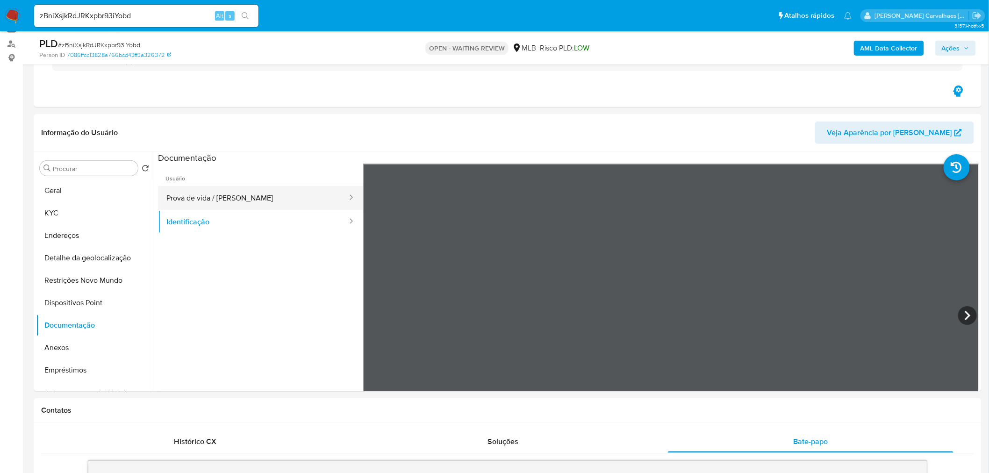
click at [224, 199] on button "Prova de vida / Selfie" at bounding box center [253, 198] width 190 height 24
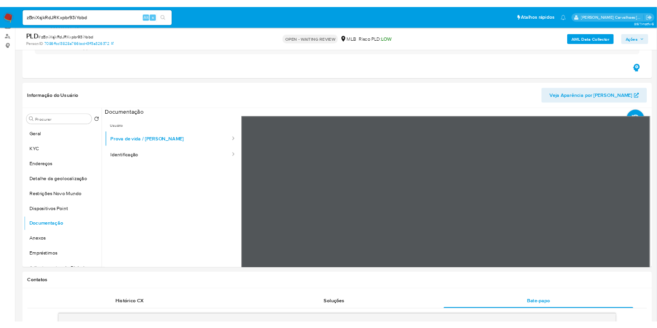
scroll to position [106, 0]
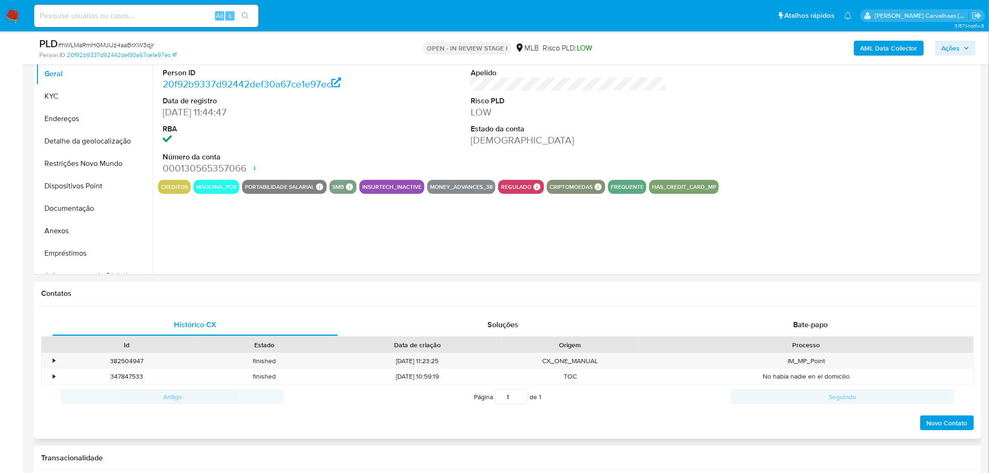
select select "10"
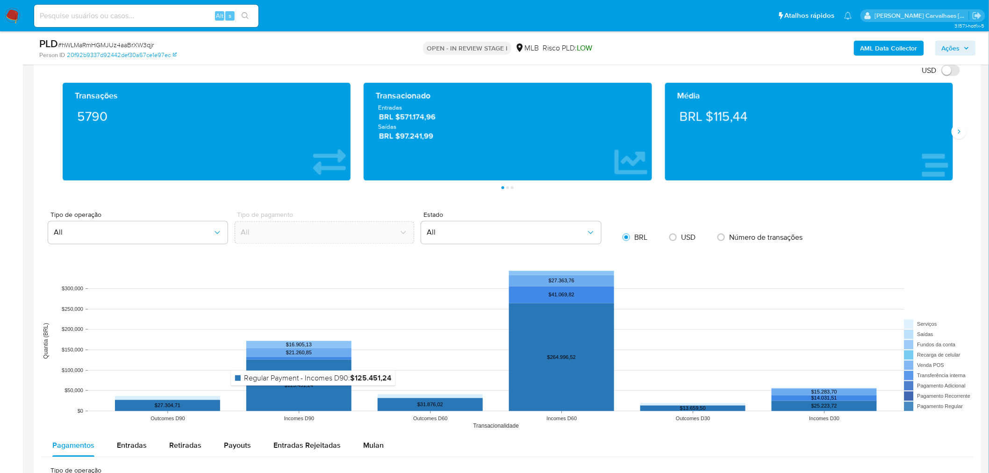
scroll to position [779, 0]
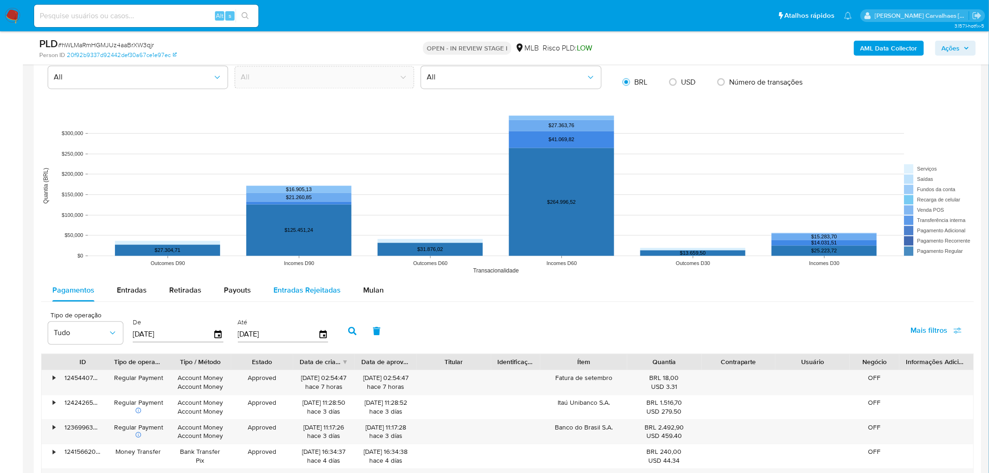
click at [317, 293] on span "Entradas Rejeitadas" at bounding box center [307, 290] width 67 height 11
select select "10"
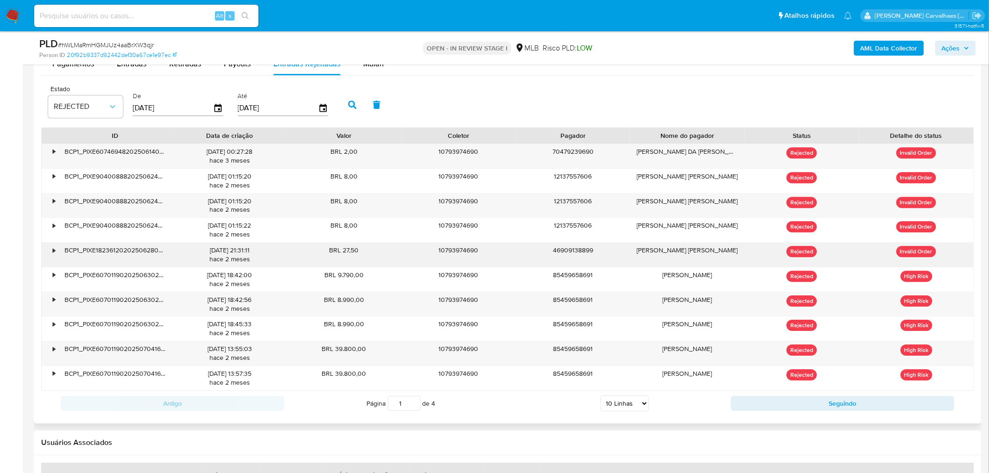
scroll to position [1091, 0]
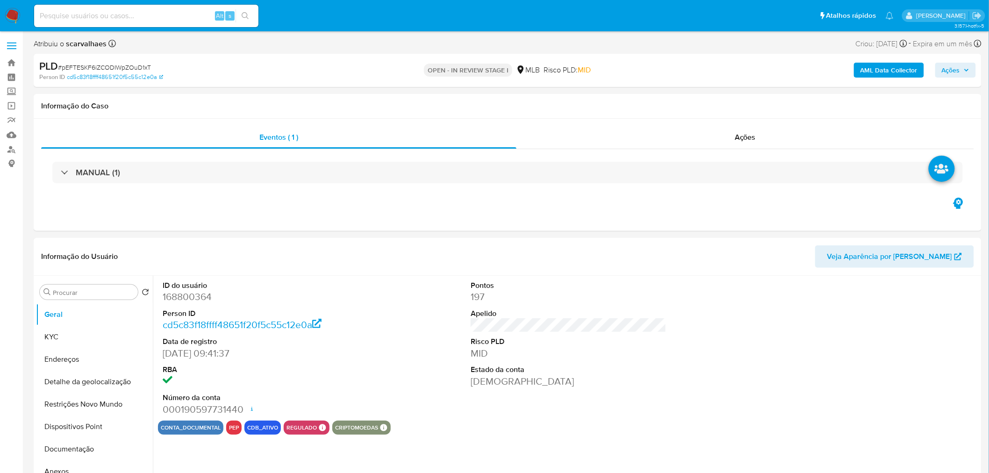
select select "10"
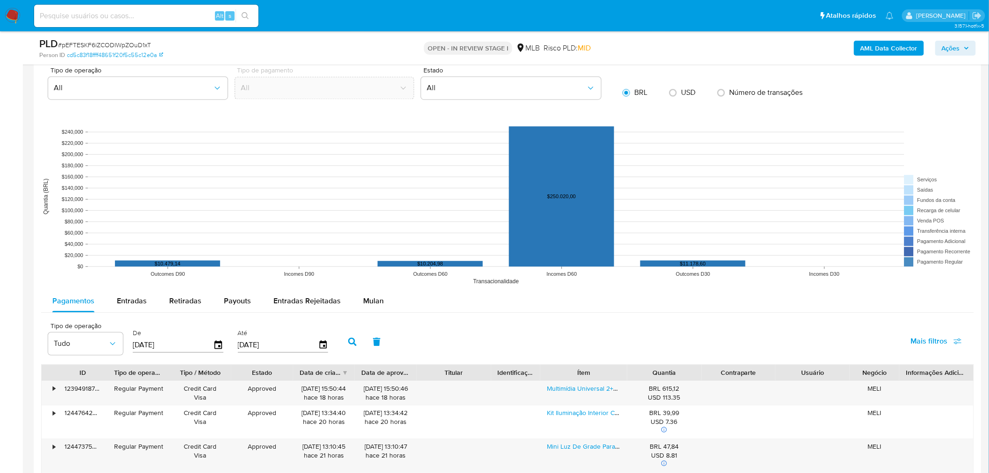
scroll to position [831, 0]
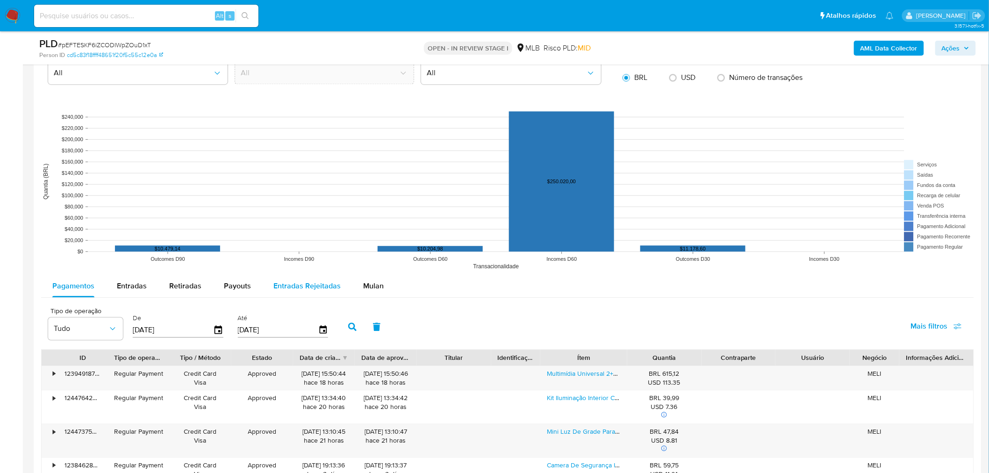
click at [319, 292] on div "Entradas Rejeitadas" at bounding box center [307, 286] width 67 height 22
select select "10"
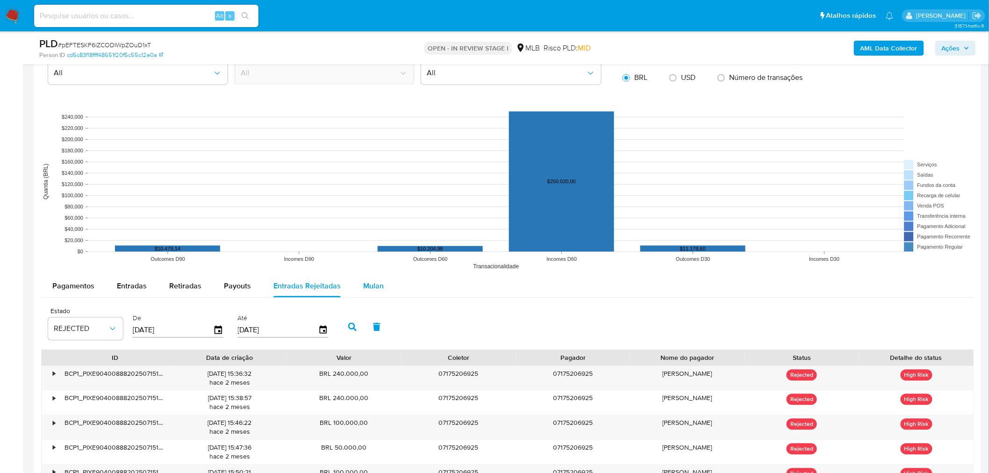
click at [370, 287] on span "Mulan" at bounding box center [373, 286] width 21 height 11
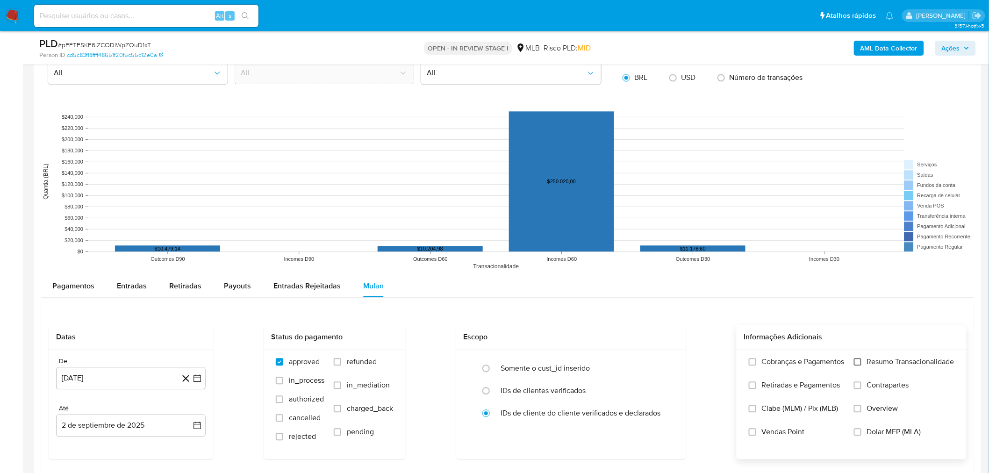
click at [857, 363] on input "Resumo Transacionalidade" at bounding box center [857, 361] width 7 height 7
click at [198, 378] on icon "button" at bounding box center [197, 378] width 9 height 9
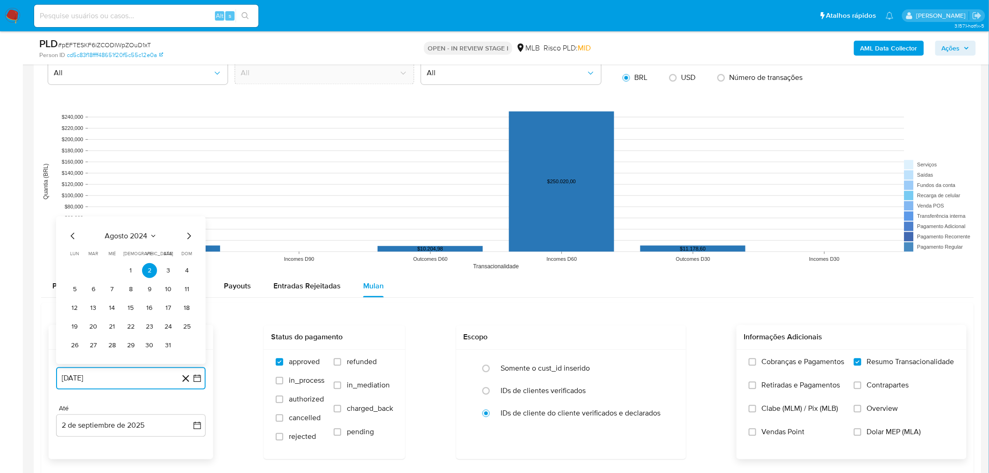
click at [193, 237] on icon "Mes siguiente" at bounding box center [188, 235] width 11 height 11
click at [189, 215] on icon "Mes siguiente" at bounding box center [188, 216] width 11 height 11
click at [190, 236] on icon "Mes siguiente" at bounding box center [188, 235] width 11 height 11
click at [186, 216] on icon "Mes siguiente" at bounding box center [188, 216] width 11 height 11
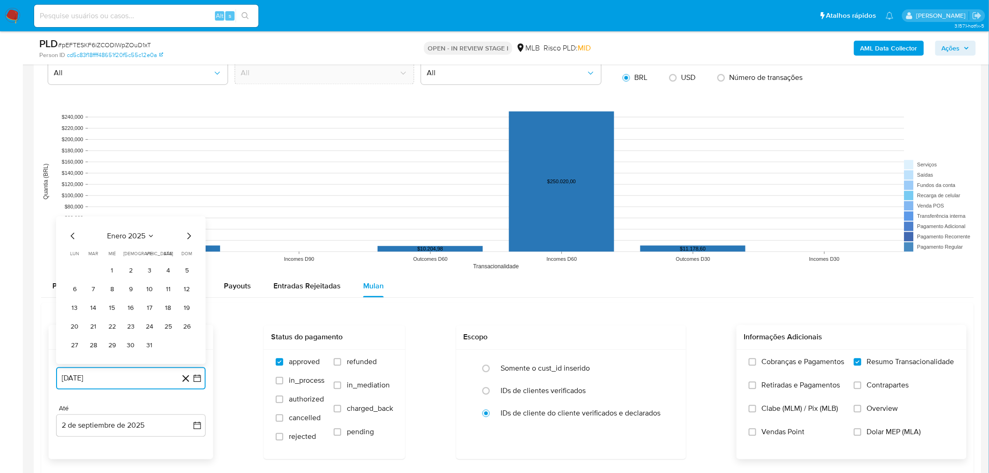
click at [187, 238] on icon "Mes siguiente" at bounding box center [188, 235] width 11 height 11
click at [187, 237] on icon "Mes siguiente" at bounding box center [188, 235] width 11 height 11
click at [186, 220] on icon "Mes siguiente" at bounding box center [188, 216] width 11 height 11
click at [190, 237] on icon "Mes siguiente" at bounding box center [188, 235] width 11 height 11
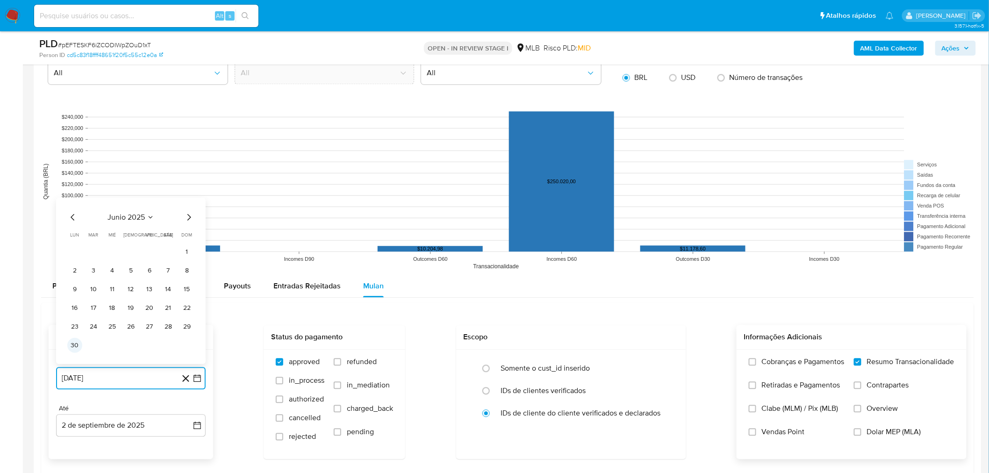
click at [76, 345] on button "30" at bounding box center [74, 345] width 15 height 15
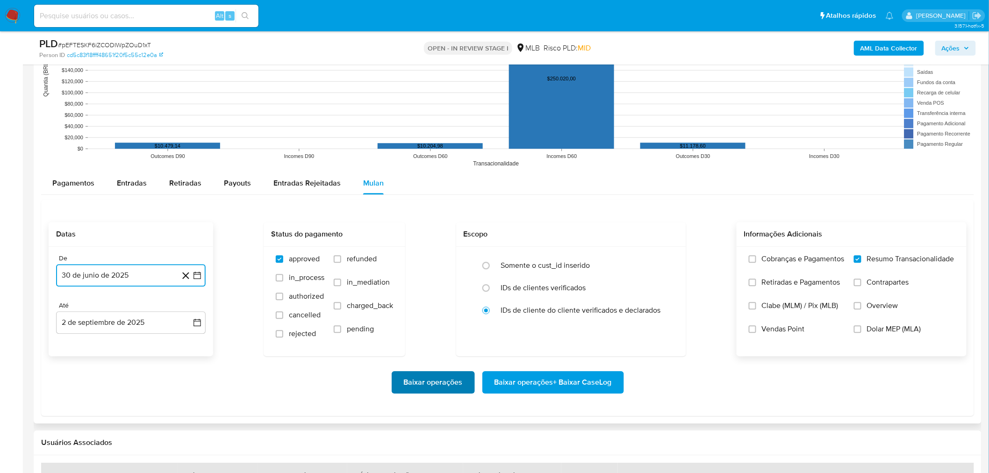
scroll to position [935, 0]
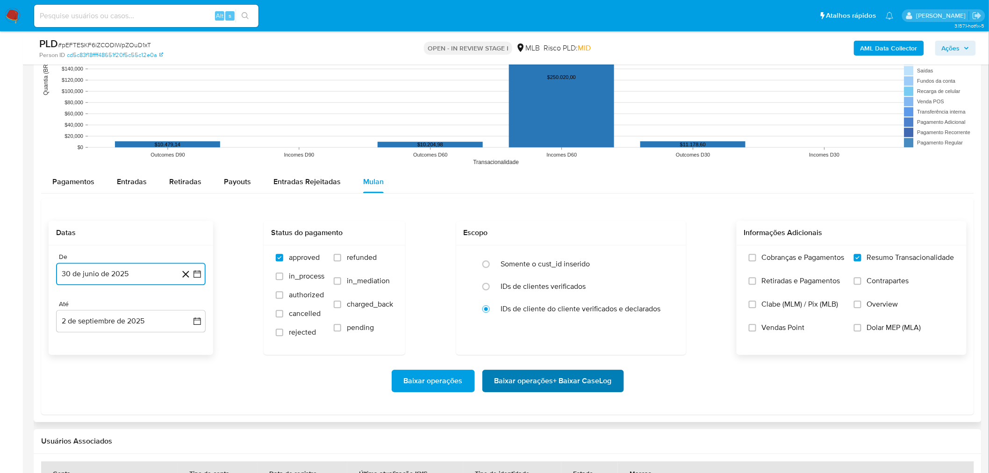
click at [499, 390] on span "Baixar operações + Baixar CaseLog" at bounding box center [553, 381] width 117 height 21
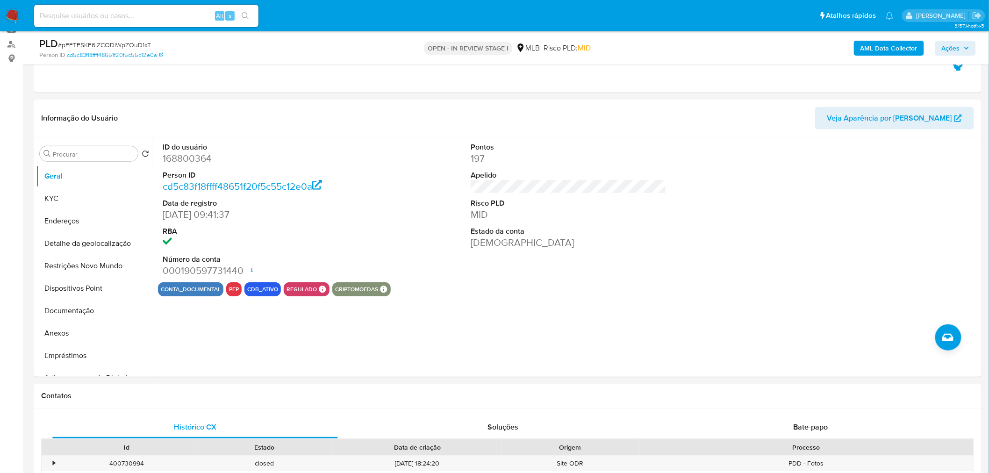
scroll to position [104, 0]
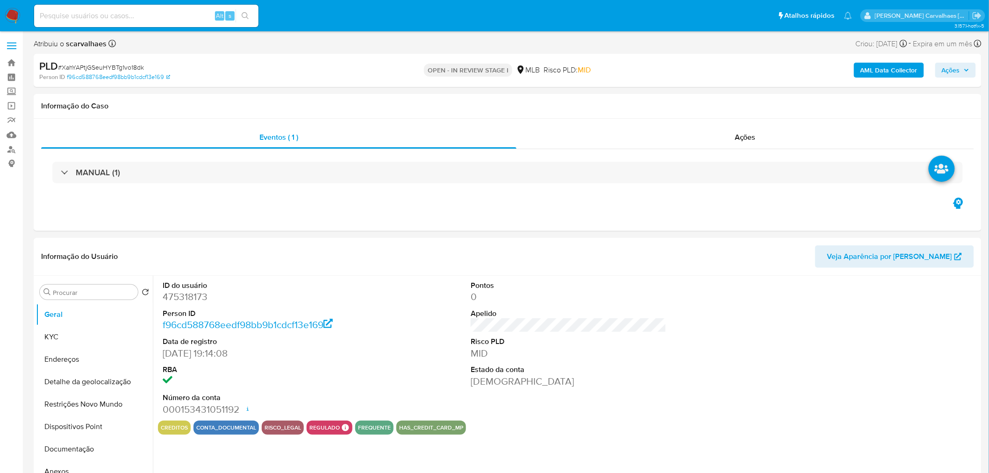
select select "10"
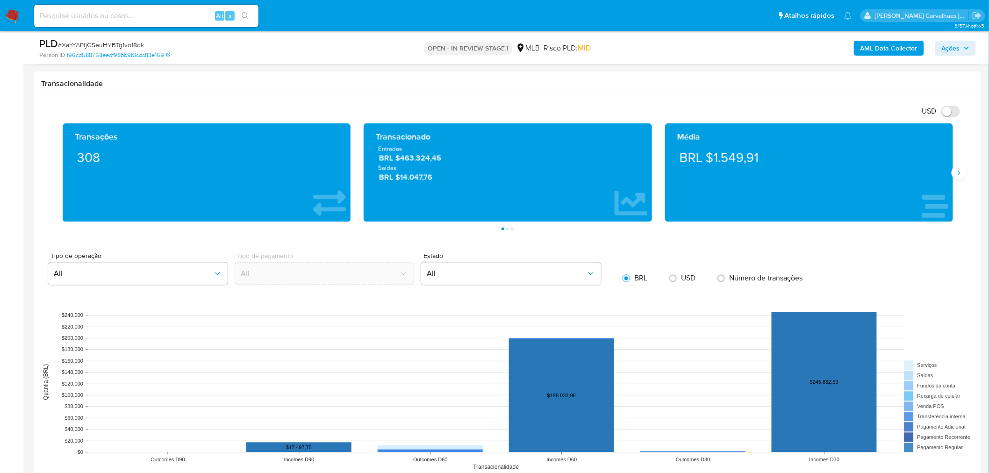
scroll to position [779, 0]
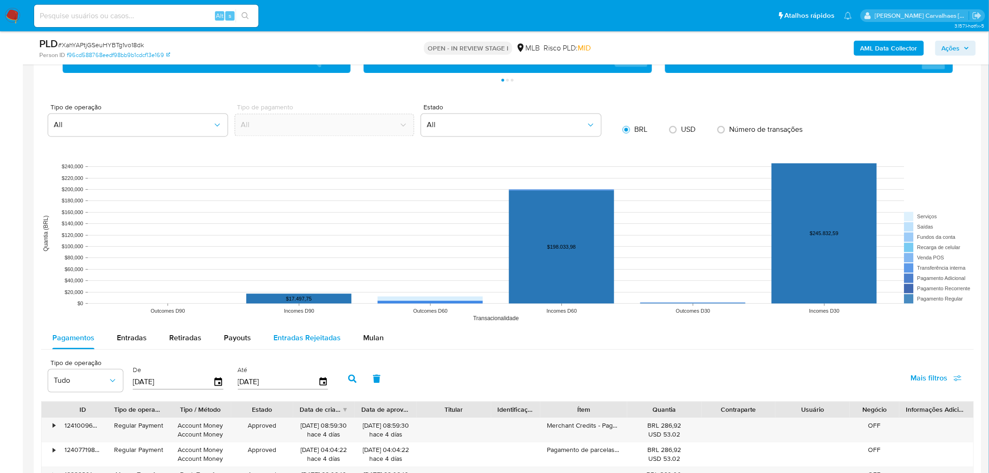
click at [301, 333] on span "Entradas Rejeitadas" at bounding box center [307, 337] width 67 height 11
select select "10"
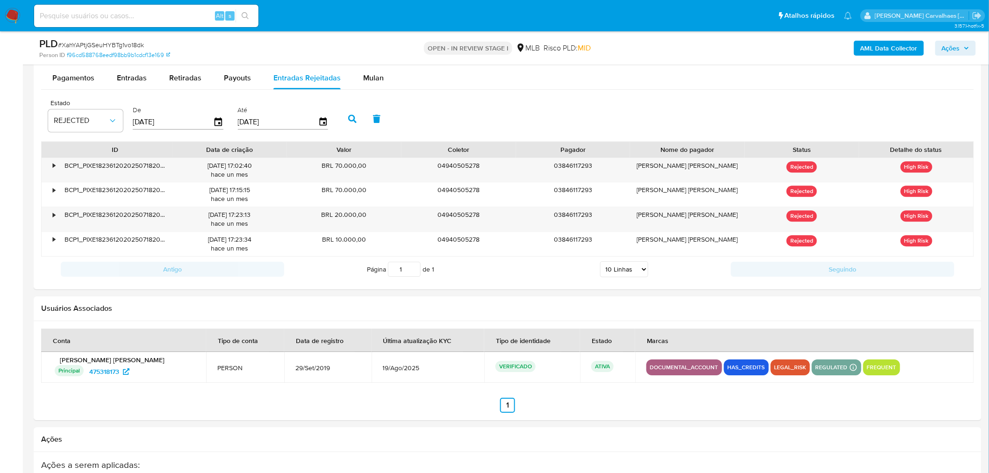
scroll to position [831, 0]
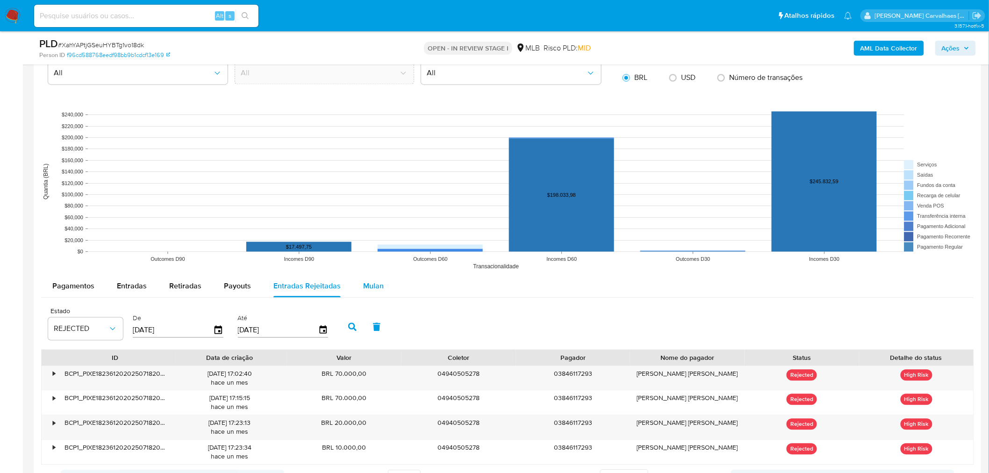
click at [371, 286] on span "Mulan" at bounding box center [373, 286] width 21 height 11
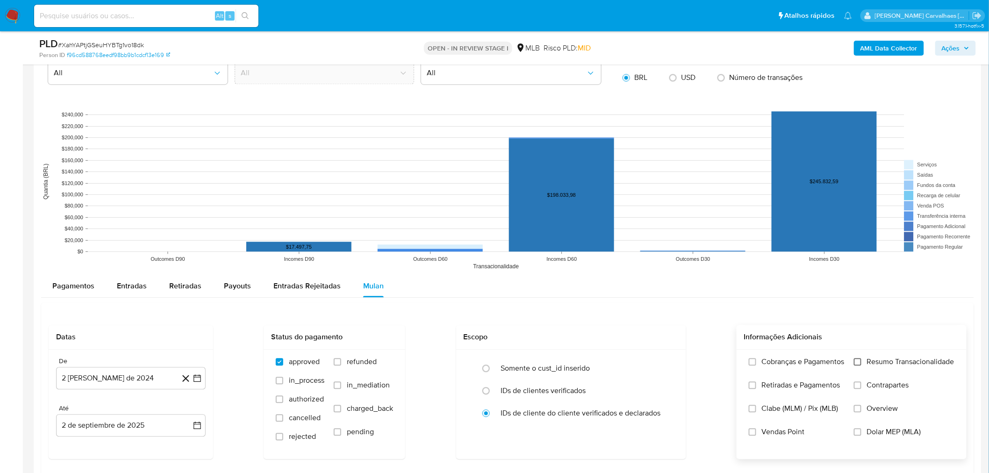
click at [856, 362] on input "Resumo Transacionalidade" at bounding box center [857, 361] width 7 height 7
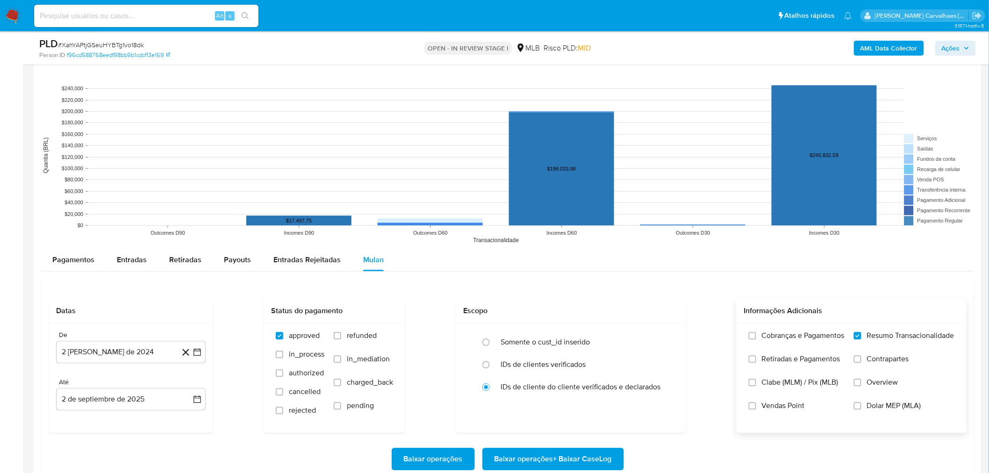
scroll to position [987, 0]
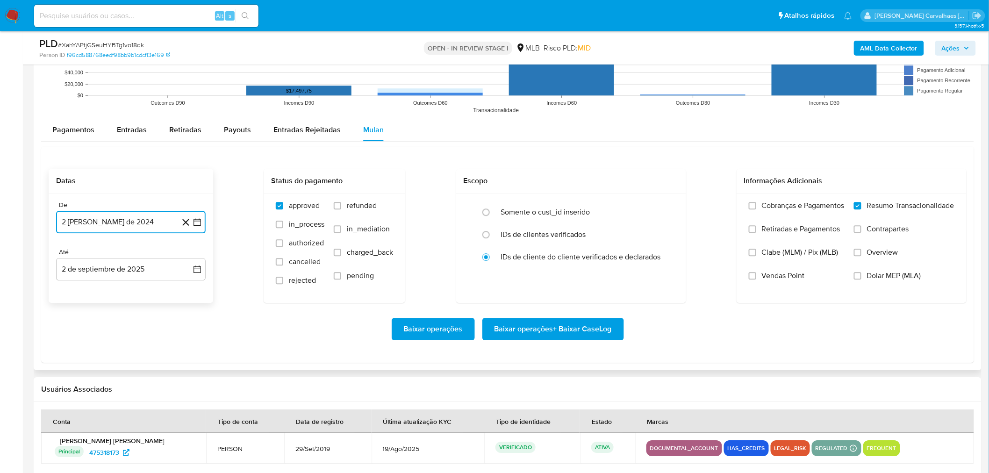
click at [196, 219] on icon "button" at bounding box center [197, 221] width 9 height 9
click at [192, 254] on icon "Mes siguiente" at bounding box center [188, 255] width 11 height 11
click at [190, 254] on icon "Mes siguiente" at bounding box center [188, 255] width 11 height 11
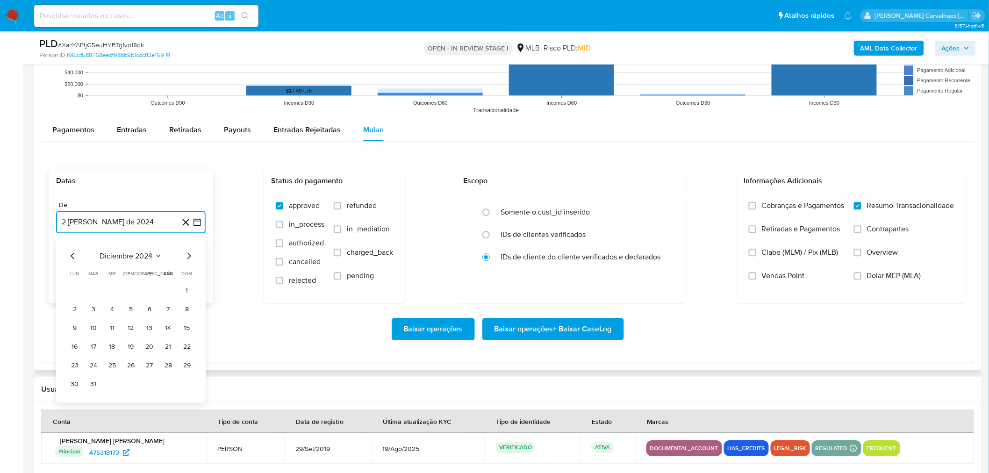
click at [190, 254] on icon "Mes siguiente" at bounding box center [188, 255] width 11 height 11
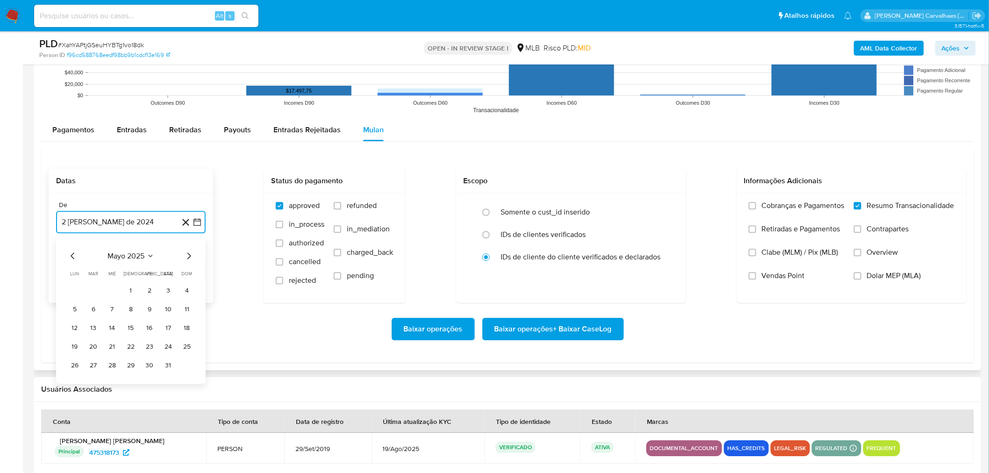
click at [190, 254] on icon "Mes siguiente" at bounding box center [188, 255] width 11 height 11
click at [80, 382] on button "30" at bounding box center [74, 383] width 15 height 15
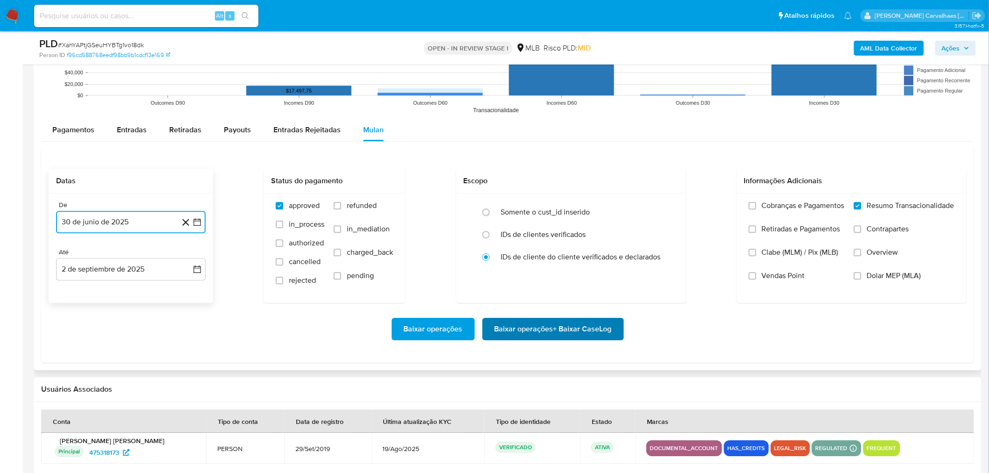
click at [537, 329] on span "Baixar operações + Baixar CaseLog" at bounding box center [553, 329] width 117 height 21
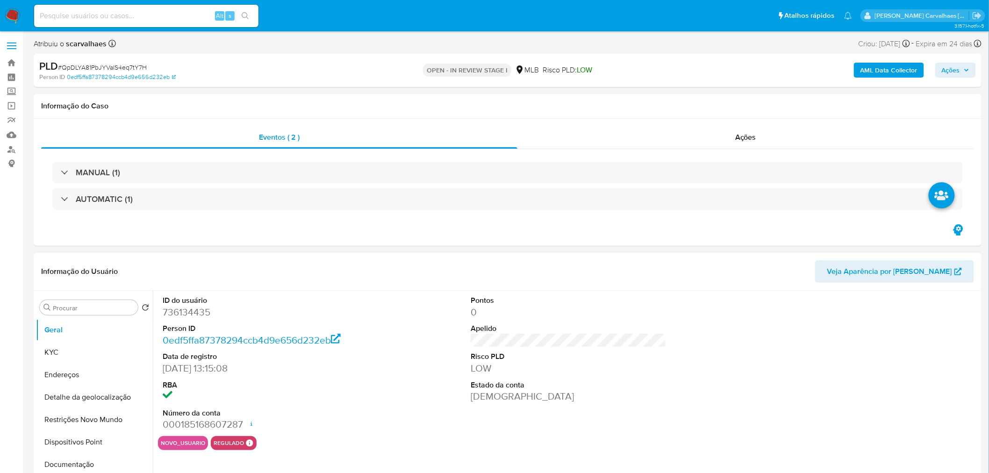
select select "10"
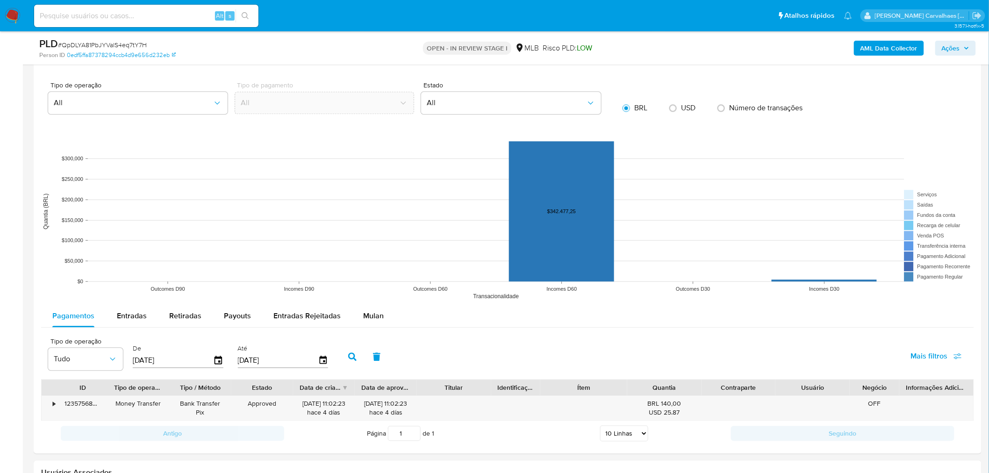
scroll to position [831, 0]
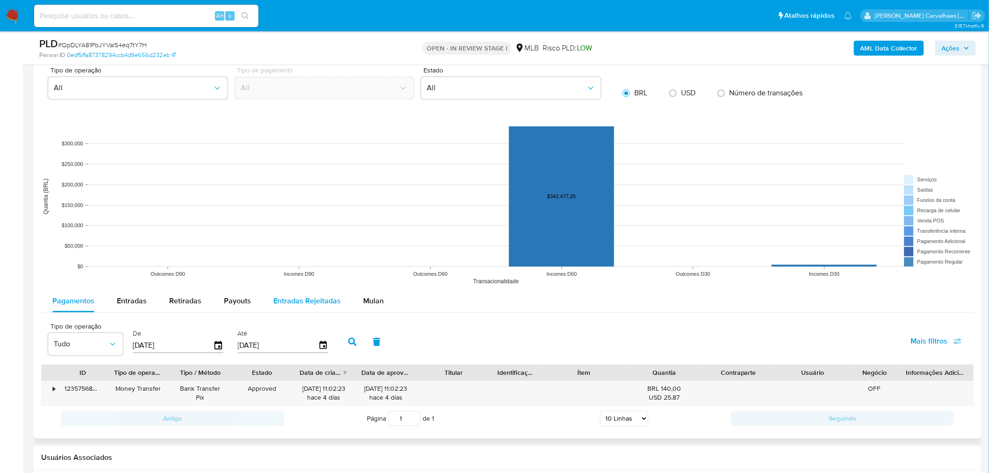
click at [310, 302] on span "Entradas Rejeitadas" at bounding box center [307, 300] width 67 height 11
select select "10"
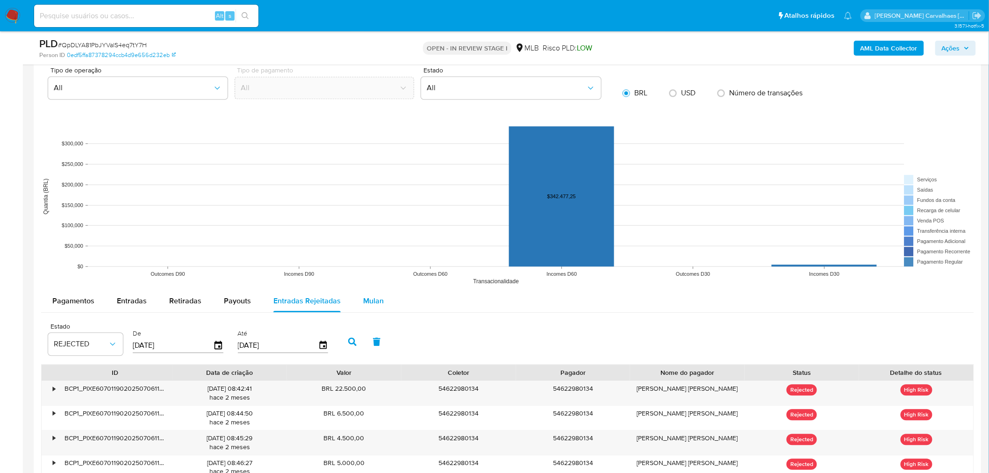
click at [363, 302] on span "Mulan" at bounding box center [373, 300] width 21 height 11
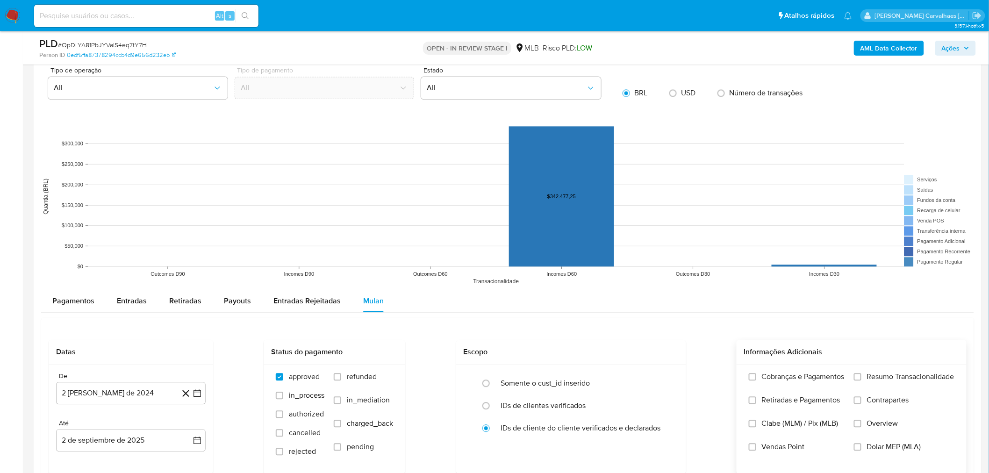
scroll to position [883, 0]
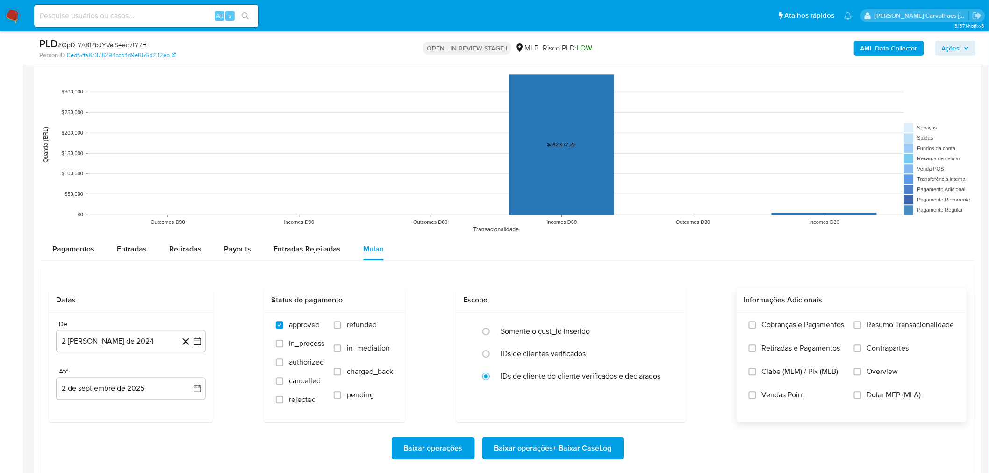
click at [856, 331] on label "Resumo Transacionalidade" at bounding box center [904, 331] width 101 height 23
click at [856, 329] on input "Resumo Transacionalidade" at bounding box center [857, 324] width 7 height 7
click at [198, 342] on icon "button" at bounding box center [197, 341] width 9 height 9
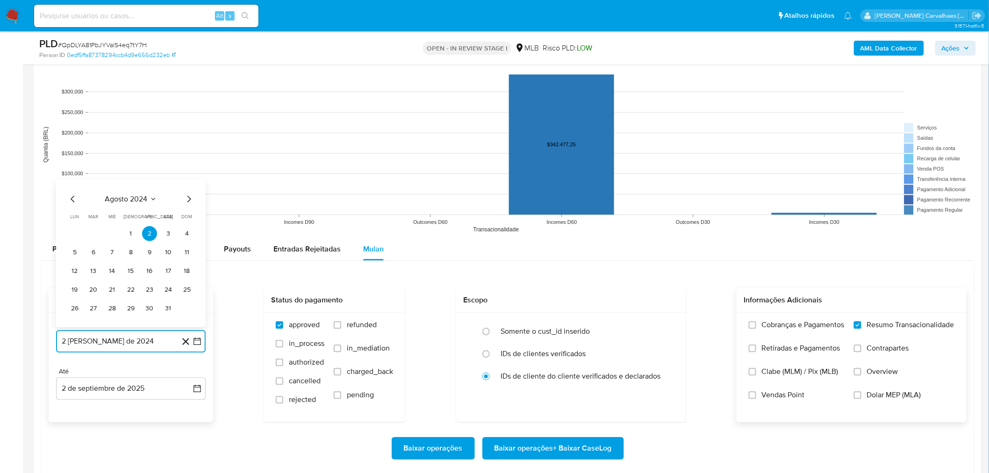
click at [186, 202] on icon "Mes siguiente" at bounding box center [188, 199] width 11 height 11
click at [187, 183] on icon "Mes siguiente" at bounding box center [188, 180] width 11 height 11
click at [189, 199] on icon "Mes siguiente" at bounding box center [188, 199] width 11 height 11
click at [185, 180] on icon "Mes siguiente" at bounding box center [188, 180] width 11 height 11
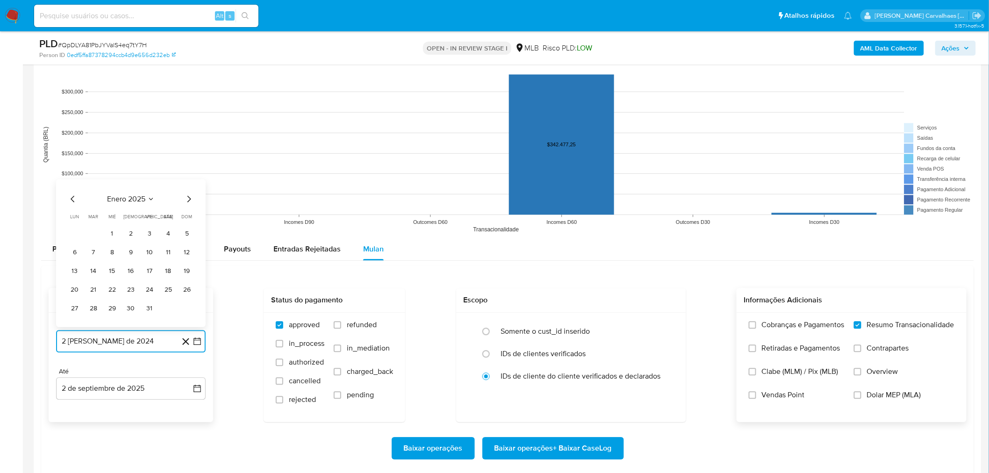
click at [185, 202] on icon "Mes siguiente" at bounding box center [188, 199] width 11 height 11
click at [188, 202] on icon "Mes siguiente" at bounding box center [188, 199] width 11 height 11
click at [187, 182] on icon "Mes siguiente" at bounding box center [188, 180] width 11 height 11
click at [192, 200] on icon "Mes siguiente" at bounding box center [188, 199] width 11 height 11
click at [186, 196] on icon "Mes siguiente" at bounding box center [188, 199] width 11 height 11
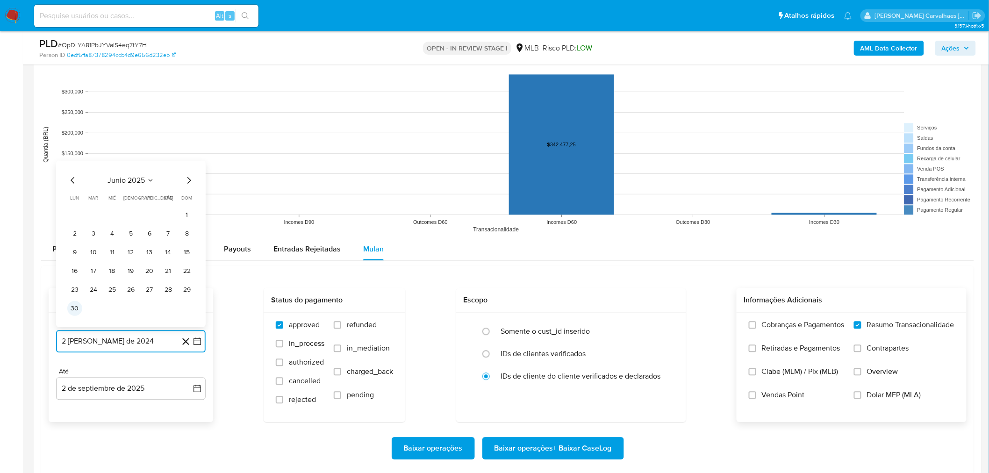
click at [75, 310] on button "30" at bounding box center [74, 308] width 15 height 15
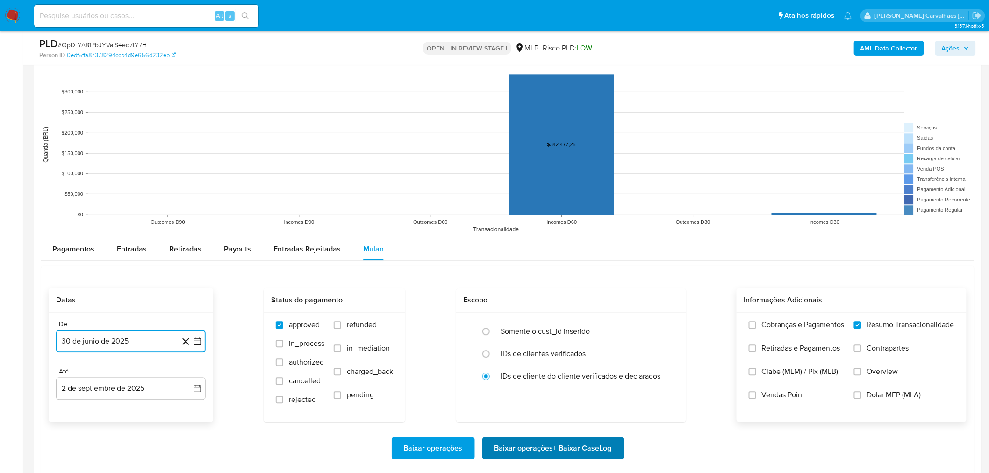
click at [515, 454] on span "Baixar operações + Baixar CaseLog" at bounding box center [553, 448] width 117 height 21
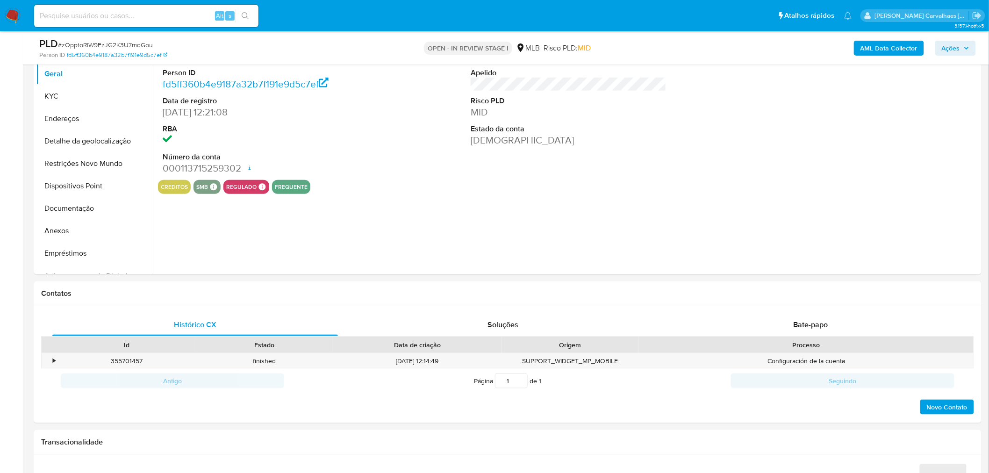
select select "10"
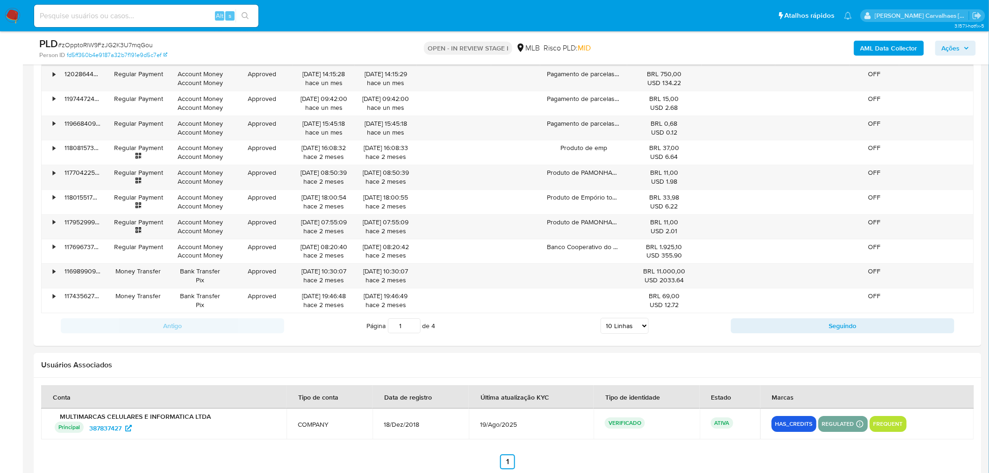
scroll to position [907, 0]
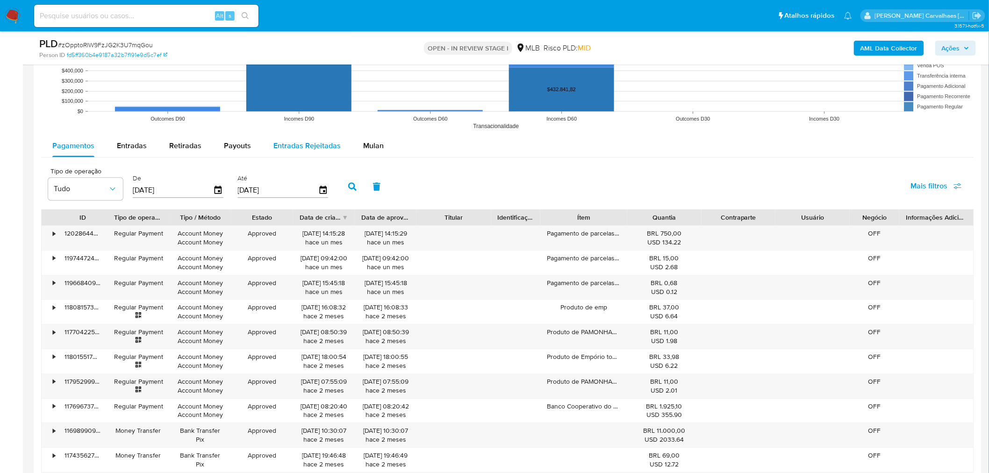
click at [299, 149] on span "Entradas Rejeitadas" at bounding box center [307, 145] width 67 height 11
select select "10"
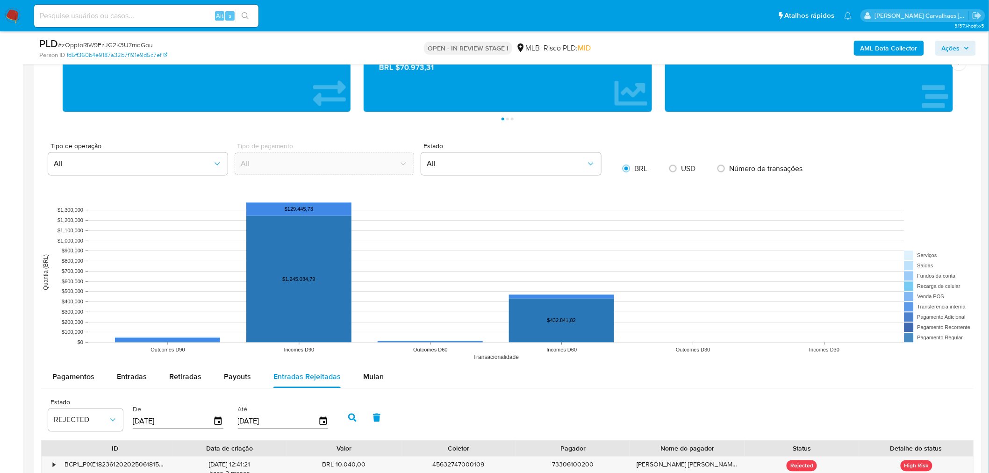
scroll to position [675, 0]
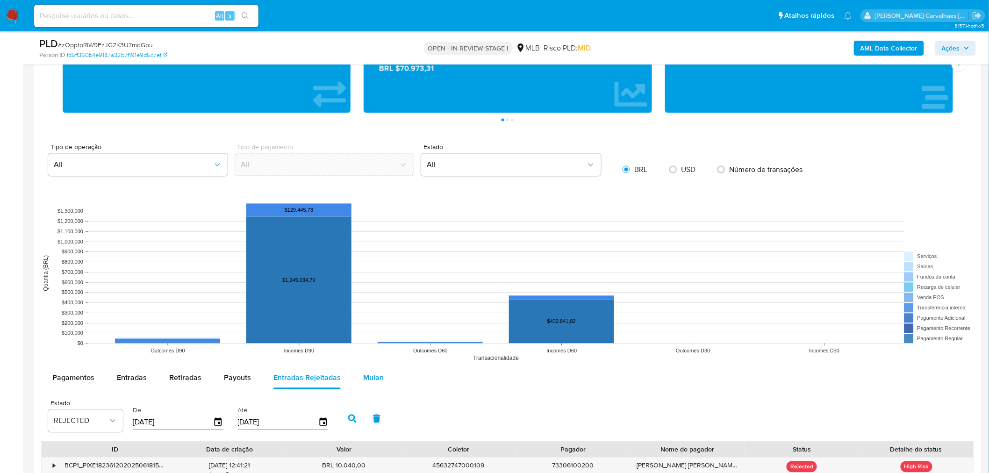
click at [370, 379] on span "Mulan" at bounding box center [373, 378] width 21 height 11
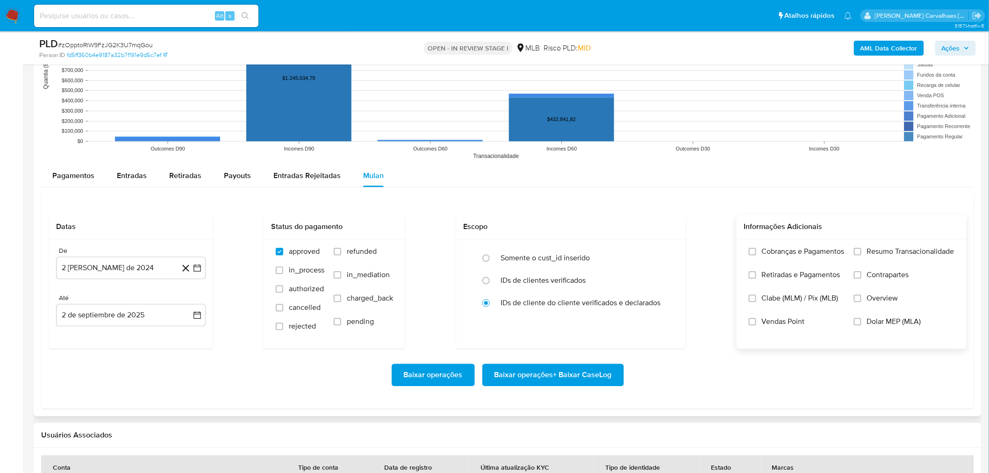
scroll to position [883, 0]
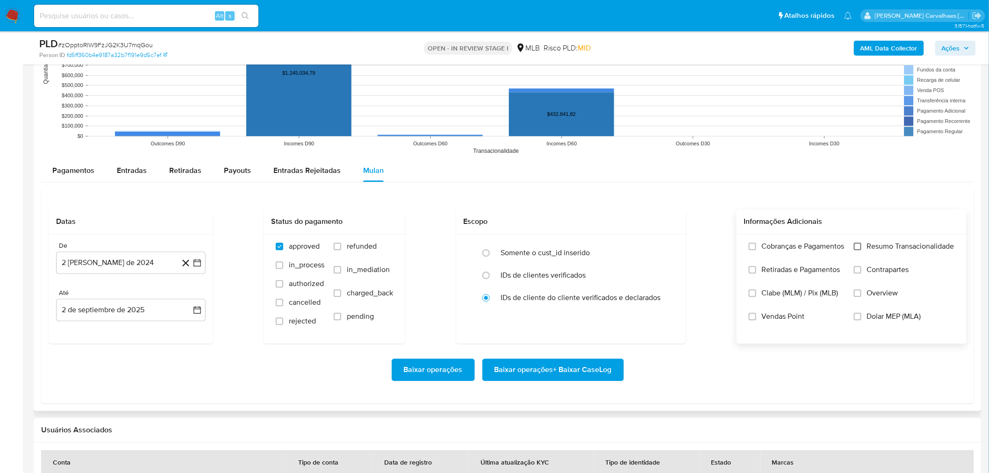
click at [856, 248] on input "Resumo Transacionalidade" at bounding box center [857, 246] width 7 height 7
click at [198, 266] on icon "button" at bounding box center [197, 262] width 9 height 9
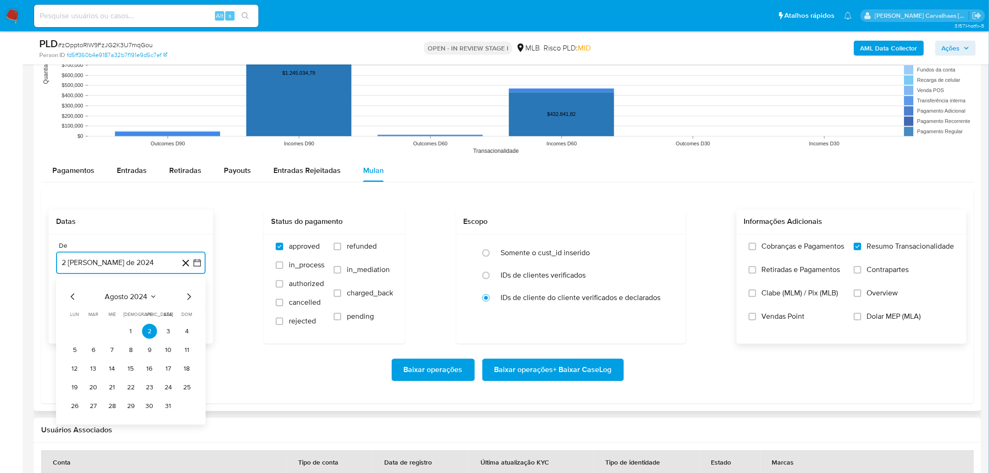
click at [191, 301] on icon "Mes siguiente" at bounding box center [188, 296] width 11 height 11
click at [189, 295] on icon "Mes siguiente" at bounding box center [189, 296] width 4 height 7
click at [193, 298] on icon "Mes siguiente" at bounding box center [188, 296] width 11 height 11
click at [191, 298] on icon "Mes siguiente" at bounding box center [188, 296] width 11 height 11
click at [189, 296] on icon "Mes siguiente" at bounding box center [189, 296] width 4 height 7
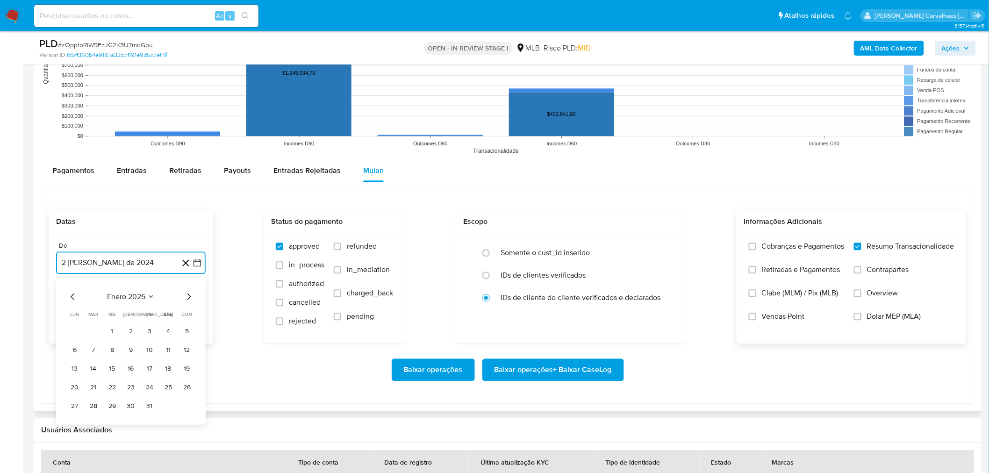
click at [189, 296] on icon "Mes siguiente" at bounding box center [189, 296] width 4 height 7
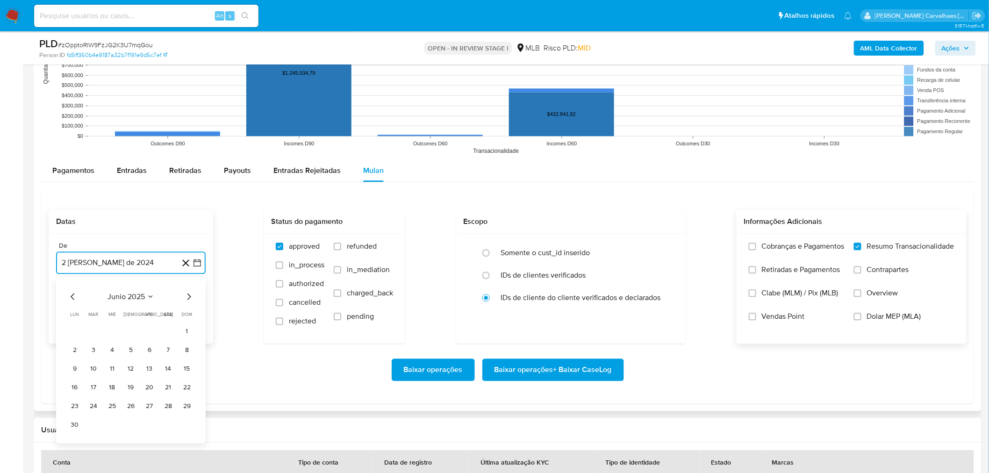
click at [189, 296] on icon "Mes siguiente" at bounding box center [189, 296] width 4 height 7
click at [71, 296] on icon "Mes anterior" at bounding box center [72, 296] width 11 height 11
click at [80, 426] on button "30" at bounding box center [74, 425] width 15 height 15
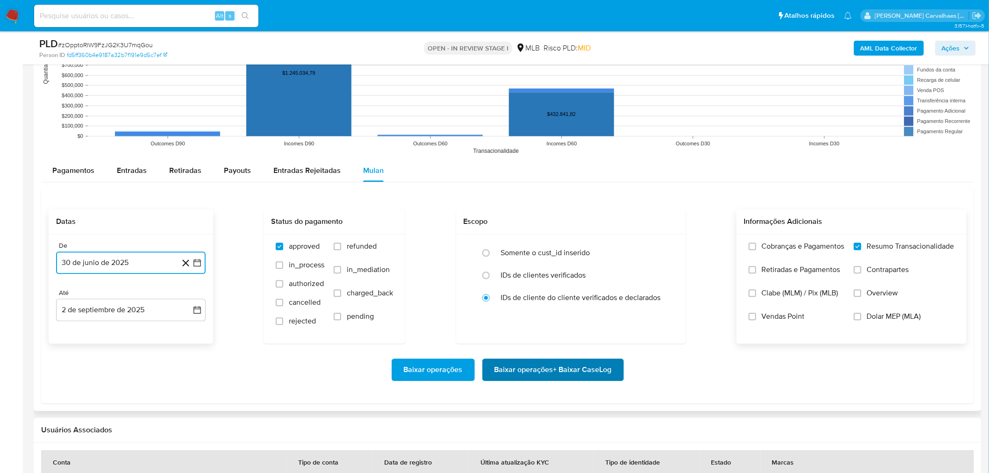
click at [559, 368] on span "Baixar operações + Baixar CaseLog" at bounding box center [553, 370] width 117 height 21
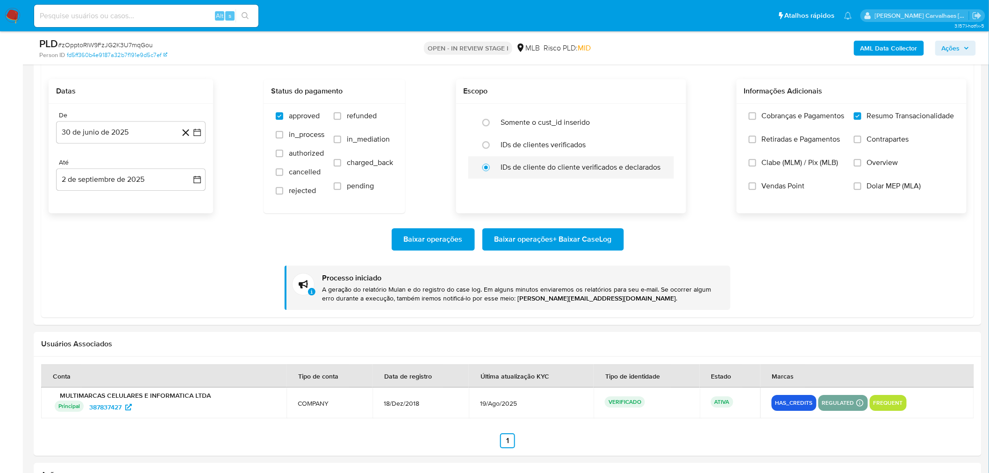
scroll to position [1091, 0]
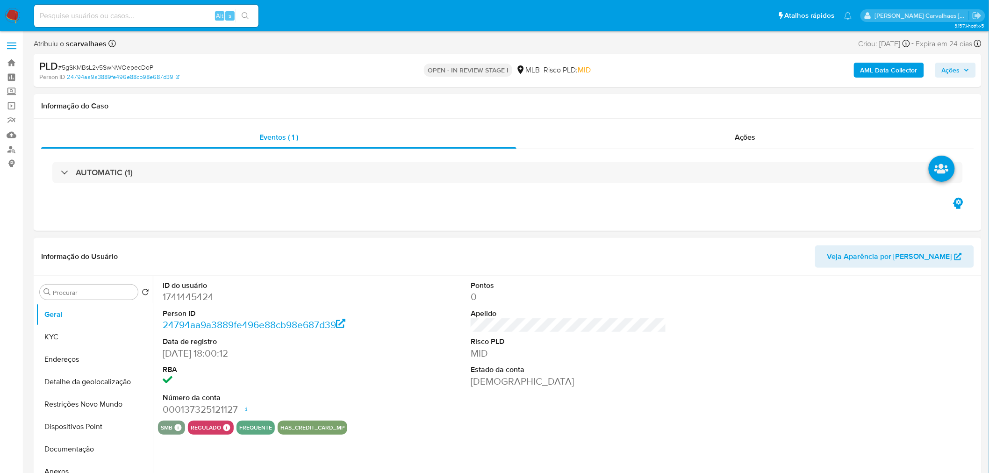
select select "10"
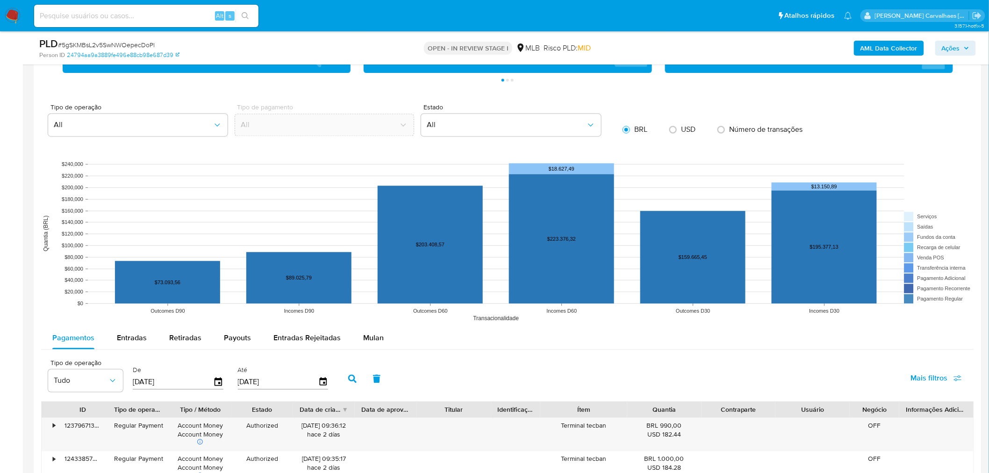
scroll to position [935, 0]
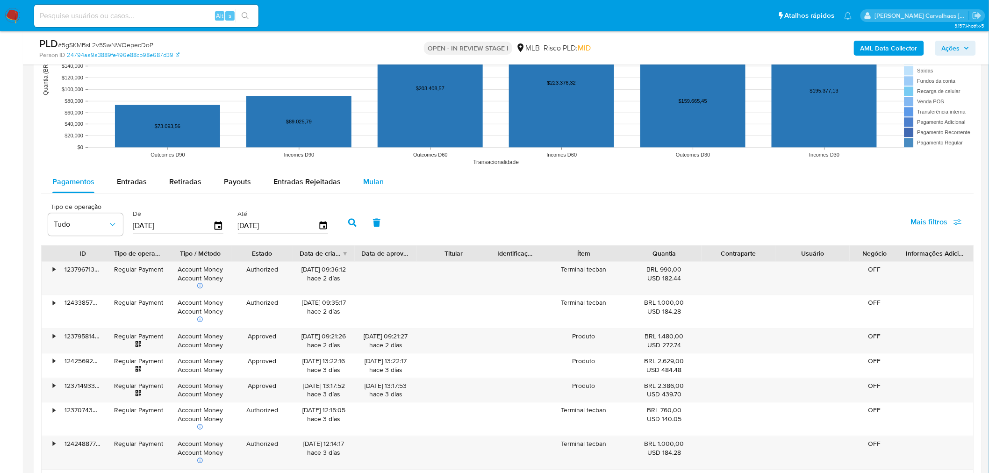
click at [363, 186] on span "Mulan" at bounding box center [373, 181] width 21 height 11
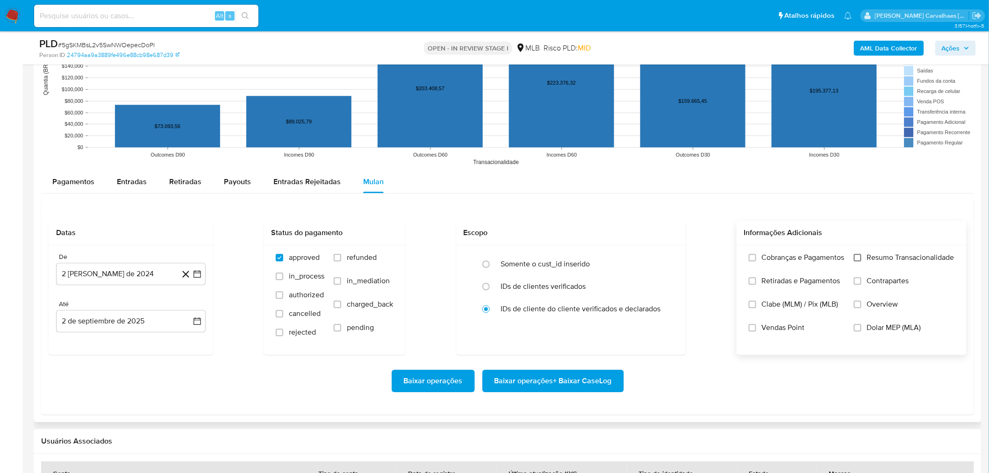
click at [858, 256] on input "Resumo Transacionalidade" at bounding box center [857, 257] width 7 height 7
click at [199, 274] on icon "button" at bounding box center [197, 273] width 9 height 9
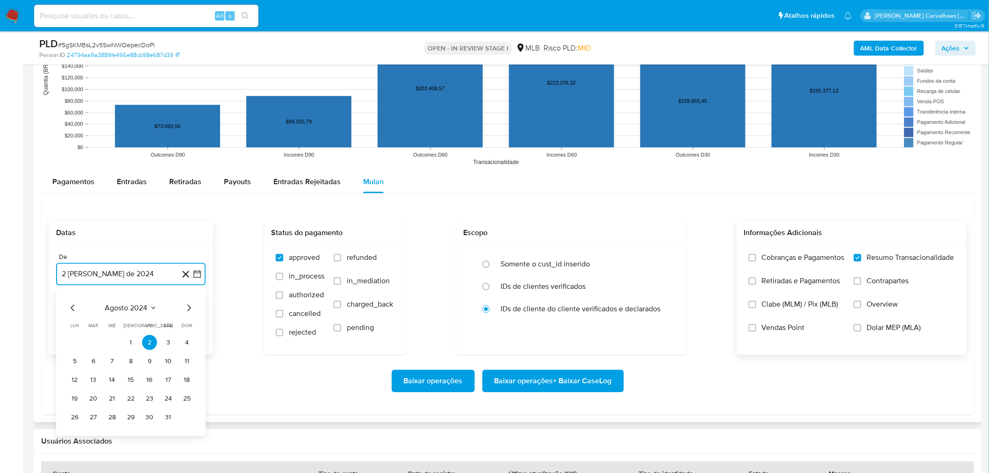
click at [189, 312] on icon "Mes siguiente" at bounding box center [188, 307] width 11 height 11
click at [188, 306] on icon "Mes siguiente" at bounding box center [188, 307] width 11 height 11
click at [189, 306] on icon "Mes siguiente" at bounding box center [188, 307] width 11 height 11
click at [188, 307] on icon "Mes siguiente" at bounding box center [188, 307] width 11 height 11
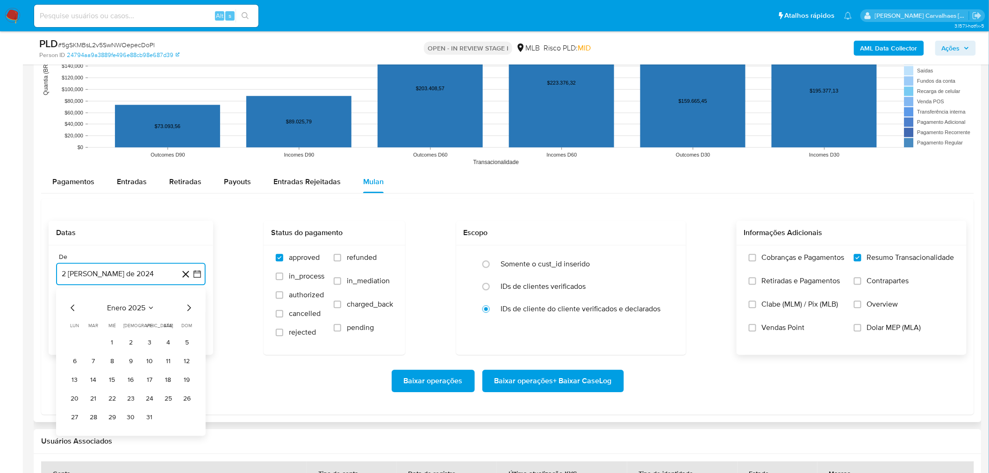
click at [188, 307] on icon "Mes siguiente" at bounding box center [188, 307] width 11 height 11
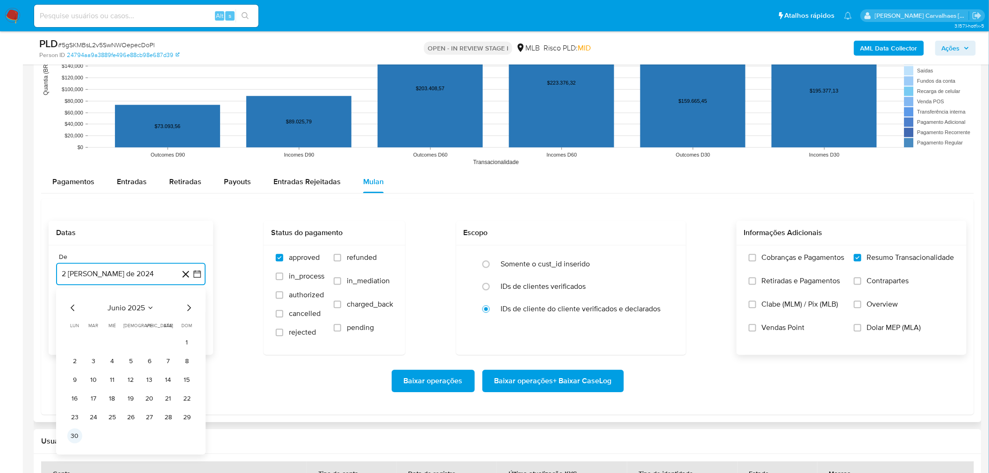
click at [77, 437] on button "30" at bounding box center [74, 435] width 15 height 15
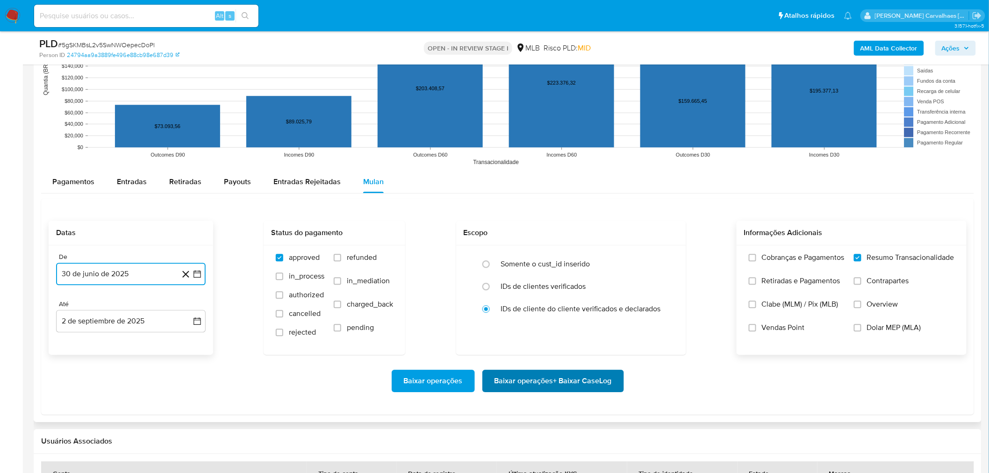
click at [498, 382] on span "Baixar operações + Baixar CaseLog" at bounding box center [553, 381] width 117 height 21
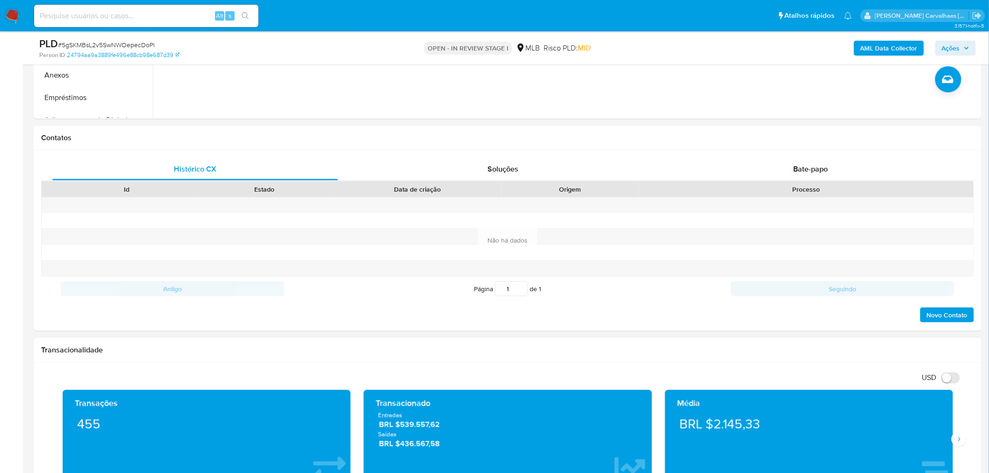
scroll to position [52, 0]
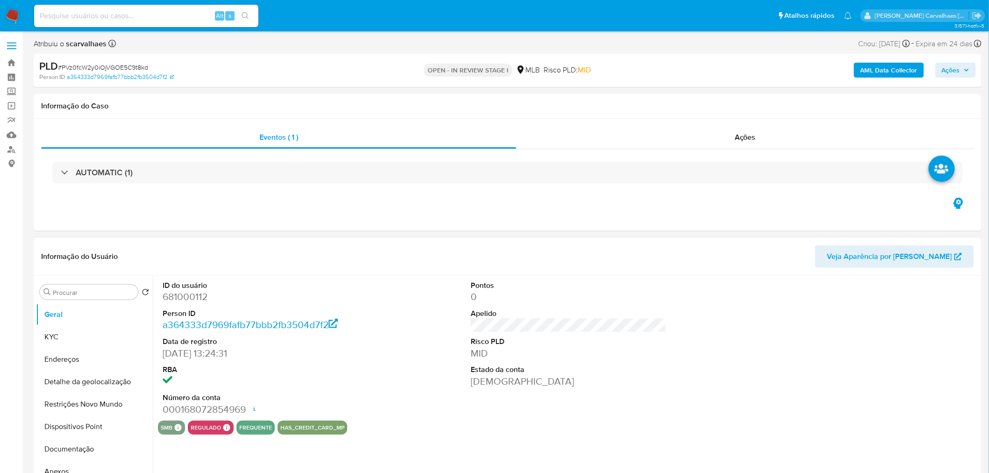
select select "10"
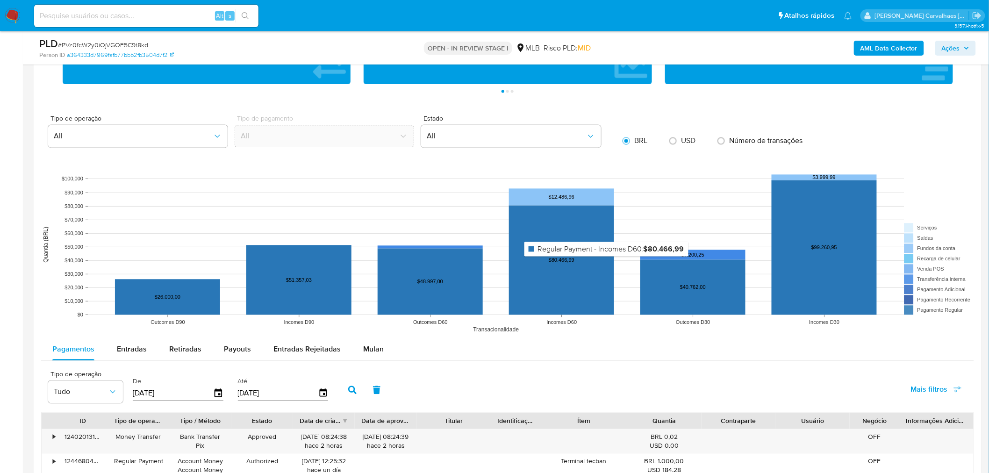
scroll to position [831, 0]
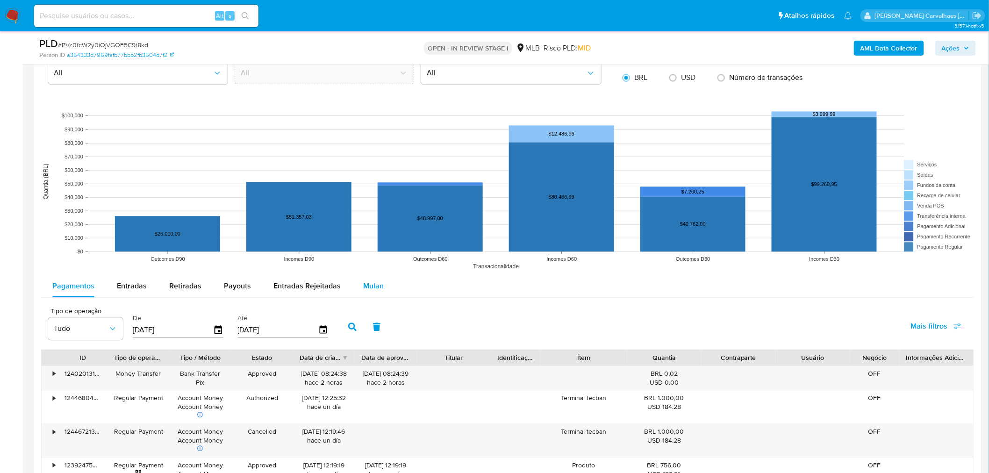
click at [367, 287] on span "Mulan" at bounding box center [373, 286] width 21 height 11
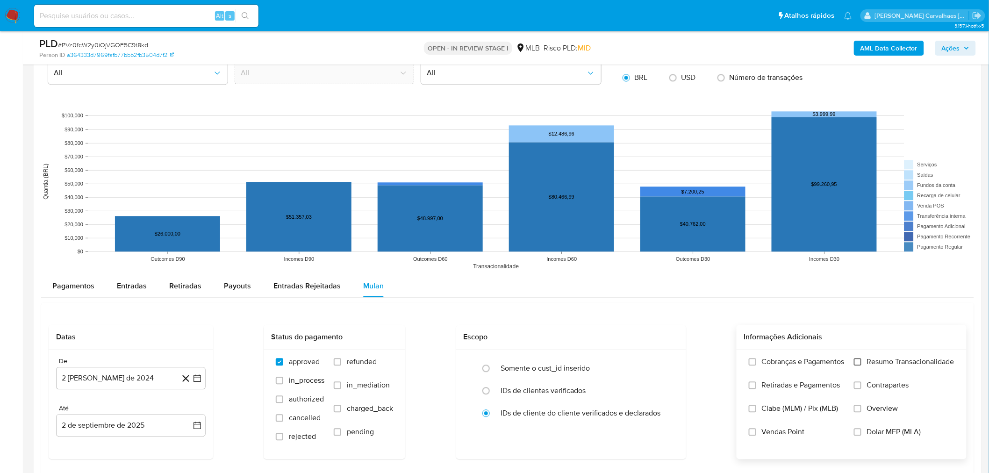
click at [857, 362] on input "Resumo Transacionalidade" at bounding box center [857, 361] width 7 height 7
click at [200, 375] on icon "button" at bounding box center [197, 378] width 9 height 9
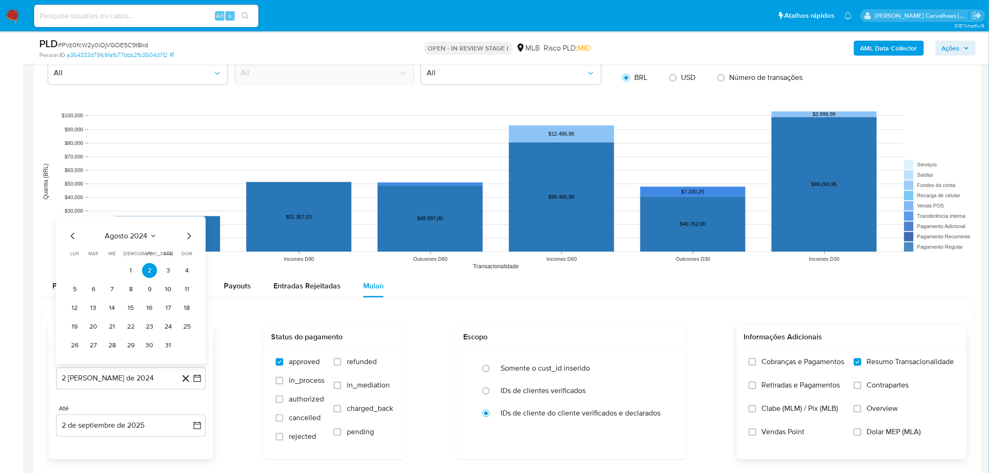
click at [193, 227] on div "agosto 2024 agosto 2024 lun lunes mar martes mié miércoles jue jueves vie viern…" at bounding box center [131, 290] width 150 height 148
click at [187, 240] on icon "Mes siguiente" at bounding box center [188, 235] width 11 height 11
click at [187, 216] on icon "Mes siguiente" at bounding box center [188, 216] width 11 height 11
click at [187, 235] on icon "Mes siguiente" at bounding box center [188, 235] width 11 height 11
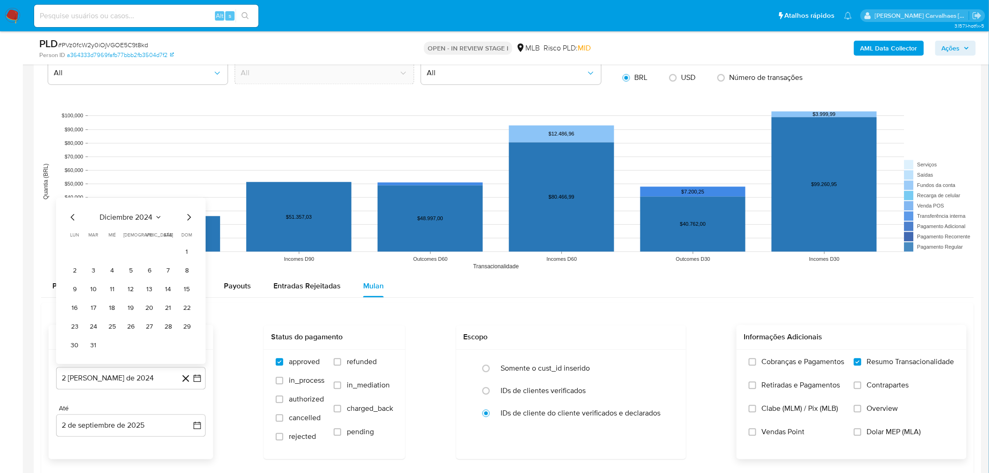
click at [192, 216] on icon "Mes siguiente" at bounding box center [188, 216] width 11 height 11
click at [192, 233] on icon "Mes siguiente" at bounding box center [188, 235] width 11 height 11
click at [191, 233] on icon "Mes siguiente" at bounding box center [188, 235] width 11 height 11
click at [188, 214] on icon "Mes siguiente" at bounding box center [188, 216] width 11 height 11
click at [188, 240] on icon "Mes siguiente" at bounding box center [188, 235] width 11 height 11
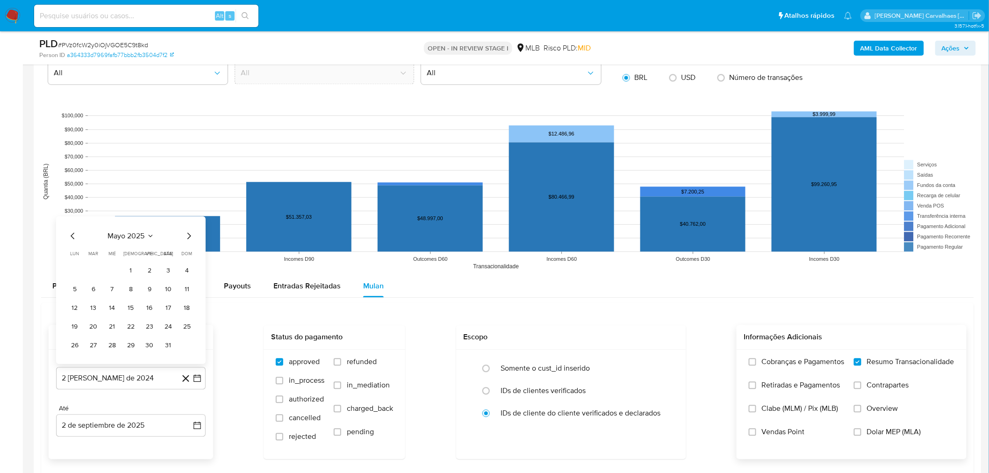
click at [188, 240] on icon "Mes siguiente" at bounding box center [188, 235] width 11 height 11
click at [75, 349] on button "30" at bounding box center [74, 345] width 15 height 15
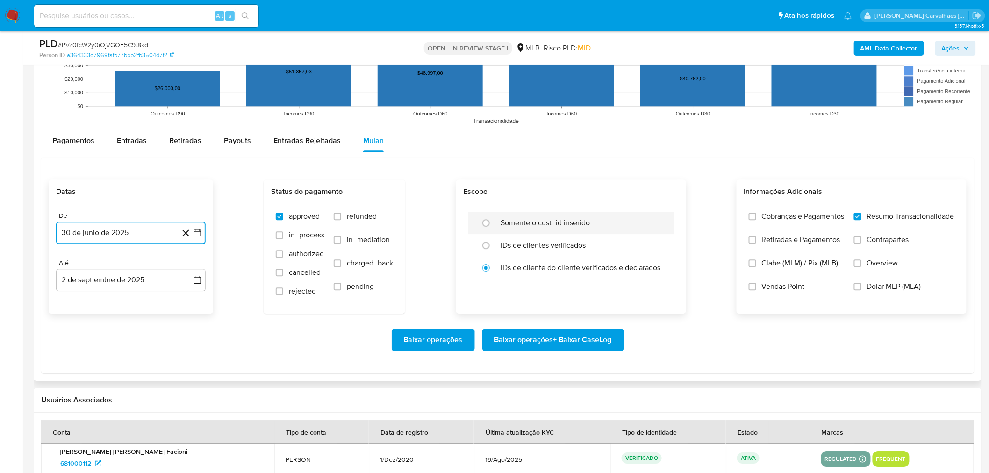
scroll to position [987, 0]
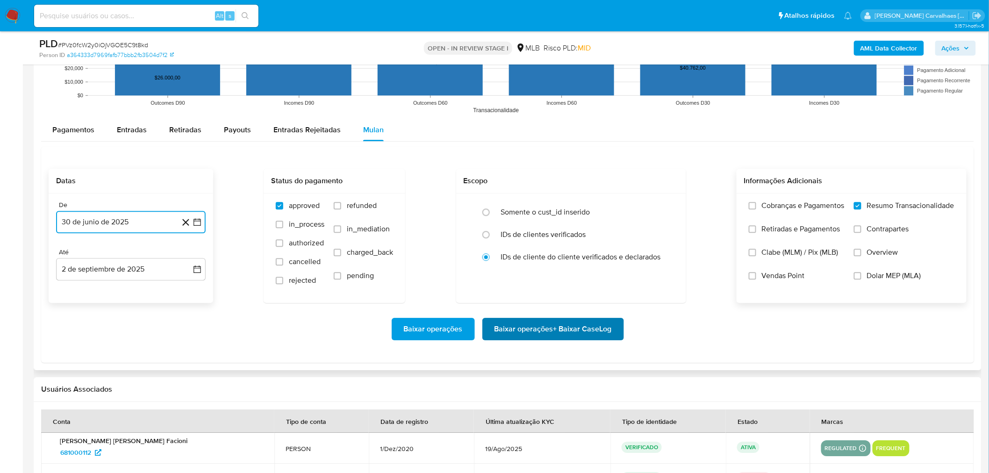
click at [570, 331] on span "Baixar operações + Baixar CaseLog" at bounding box center [553, 329] width 117 height 21
